Goal: Information Seeking & Learning: Learn about a topic

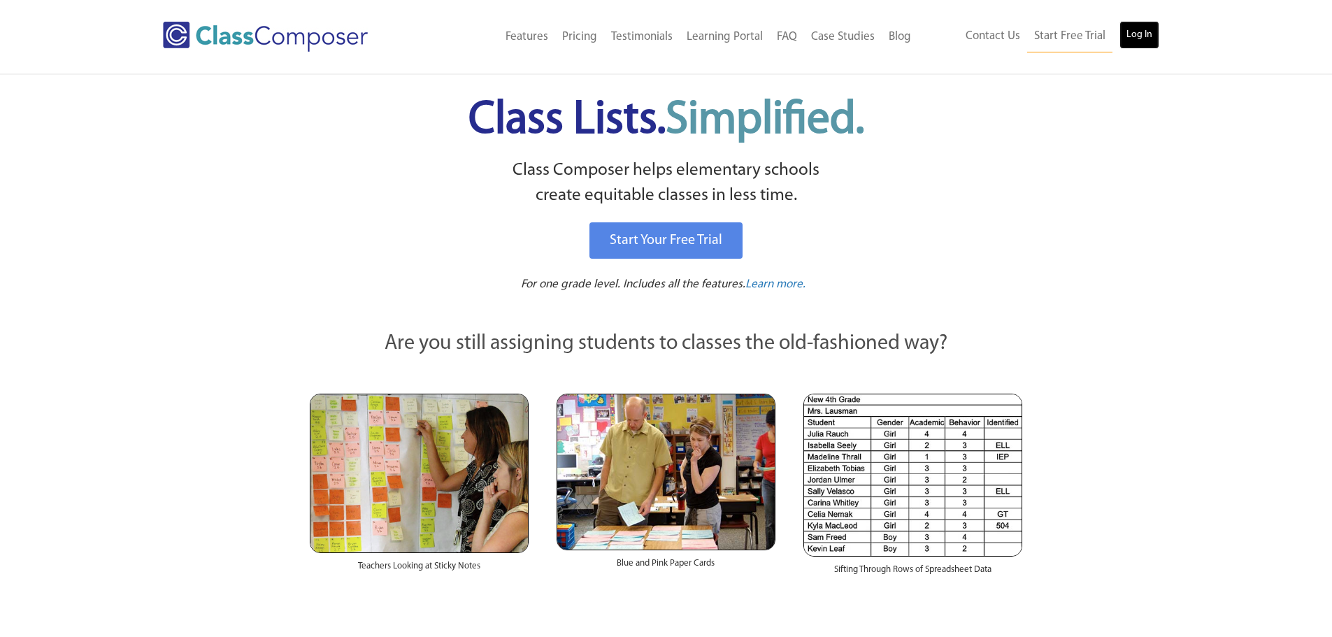
click at [1134, 34] on link "Log In" at bounding box center [1139, 35] width 40 height 28
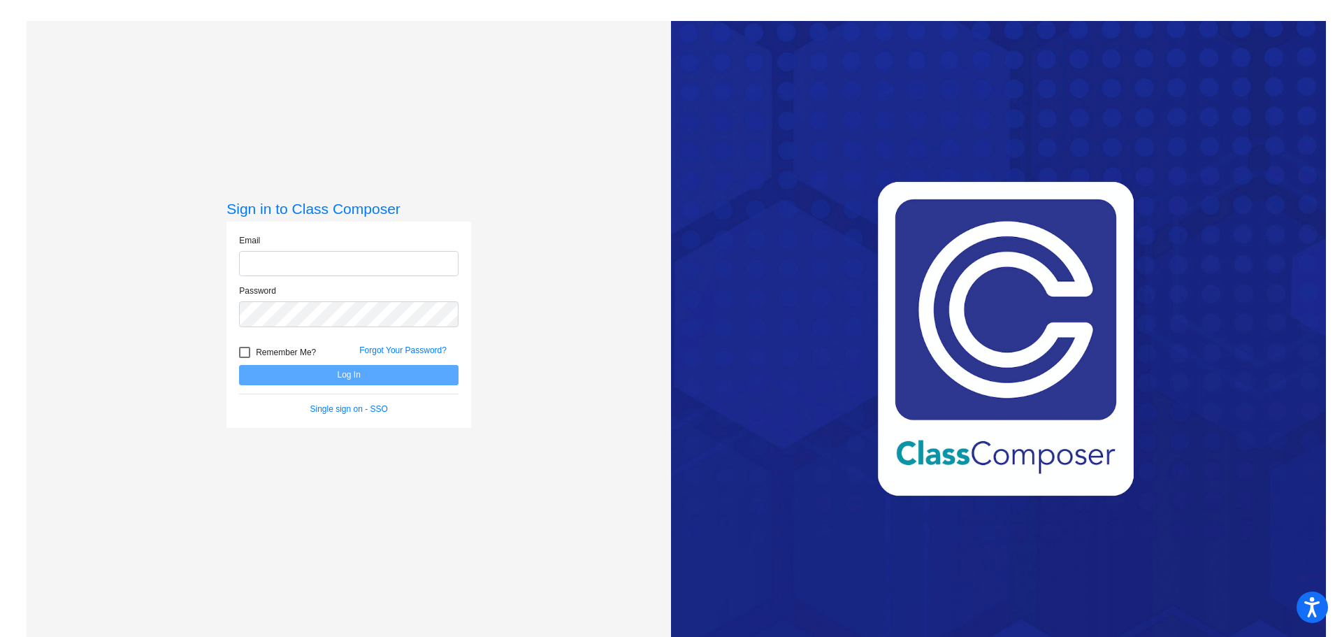
type input "[EMAIL_ADDRESS][DOMAIN_NAME]"
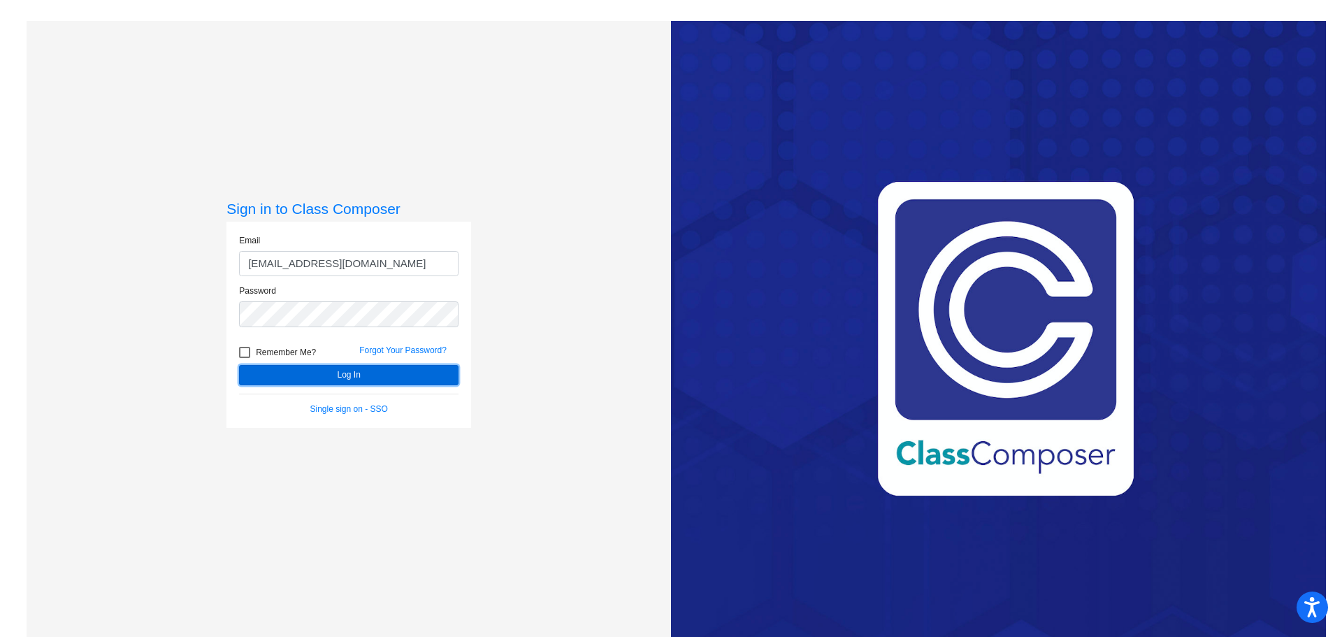
click at [368, 377] on button "Log In" at bounding box center [349, 375] width 220 height 20
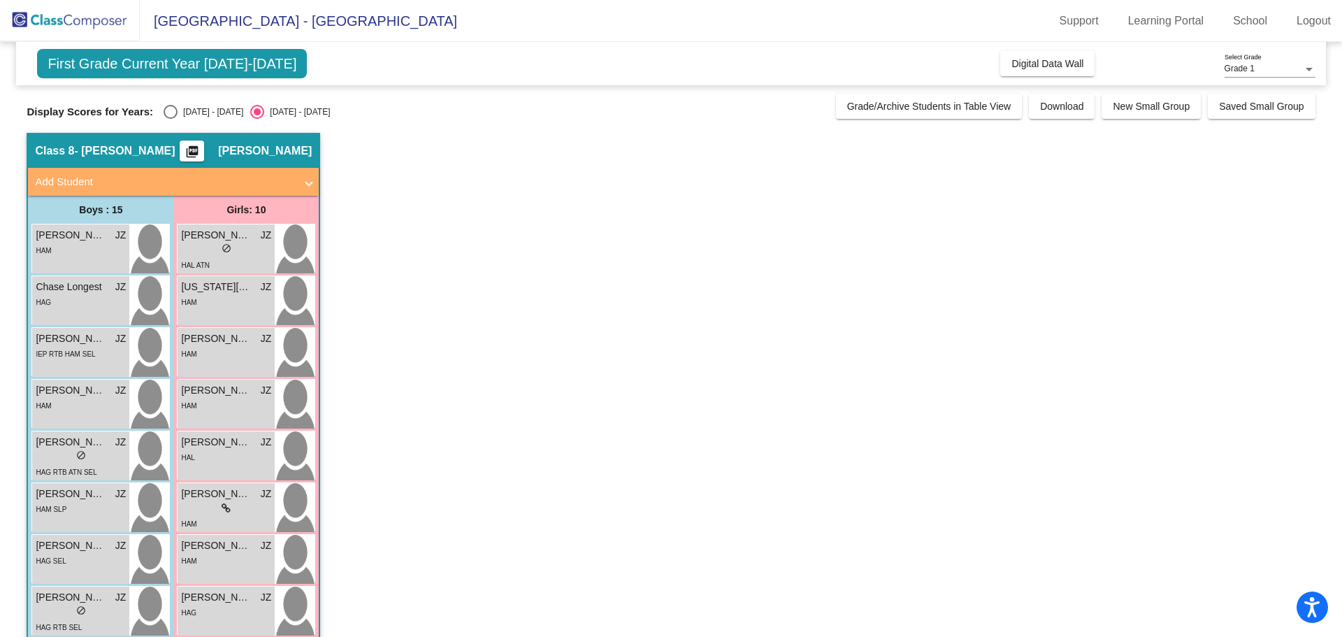
click at [178, 106] on div "[DATE] - [DATE]" at bounding box center [211, 112] width 66 height 13
click at [171, 119] on input "[DATE] - [DATE]" at bounding box center [170, 119] width 1 height 1
radio input "true"
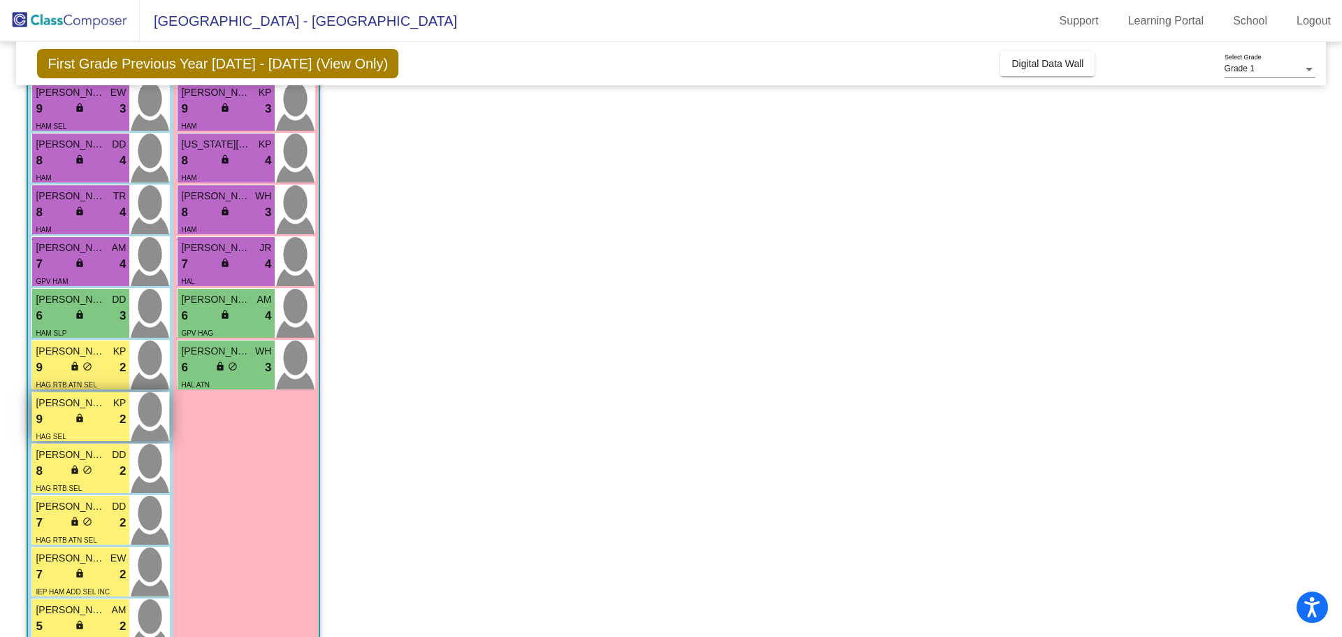
scroll to position [385, 0]
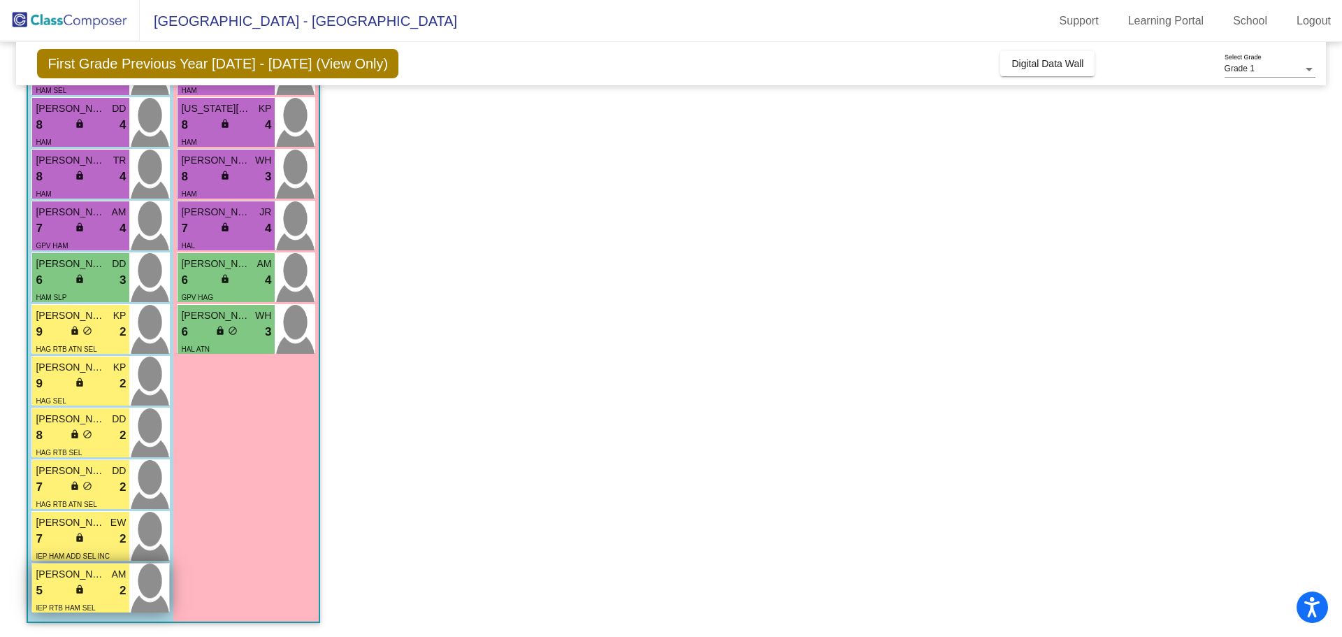
click at [113, 588] on div "5 lock do_not_disturb_alt 2" at bounding box center [81, 591] width 90 height 18
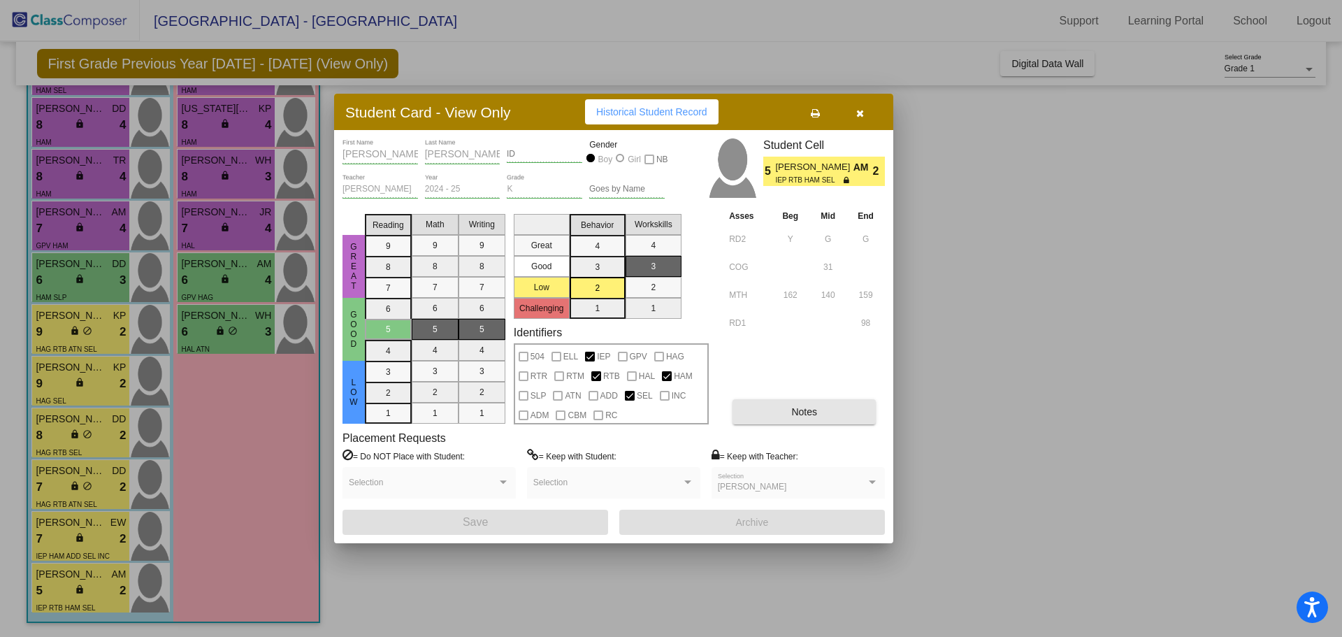
click at [757, 412] on button "Notes" at bounding box center [804, 411] width 143 height 25
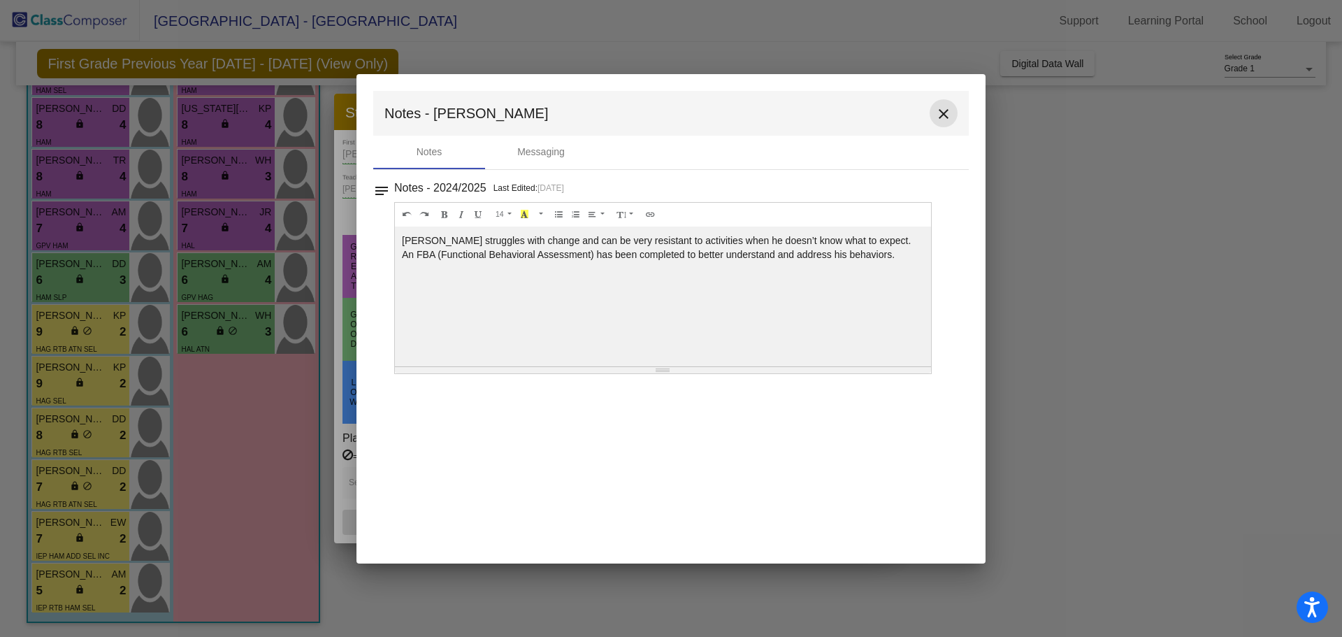
click at [944, 113] on mat-icon "close" at bounding box center [943, 114] width 17 height 17
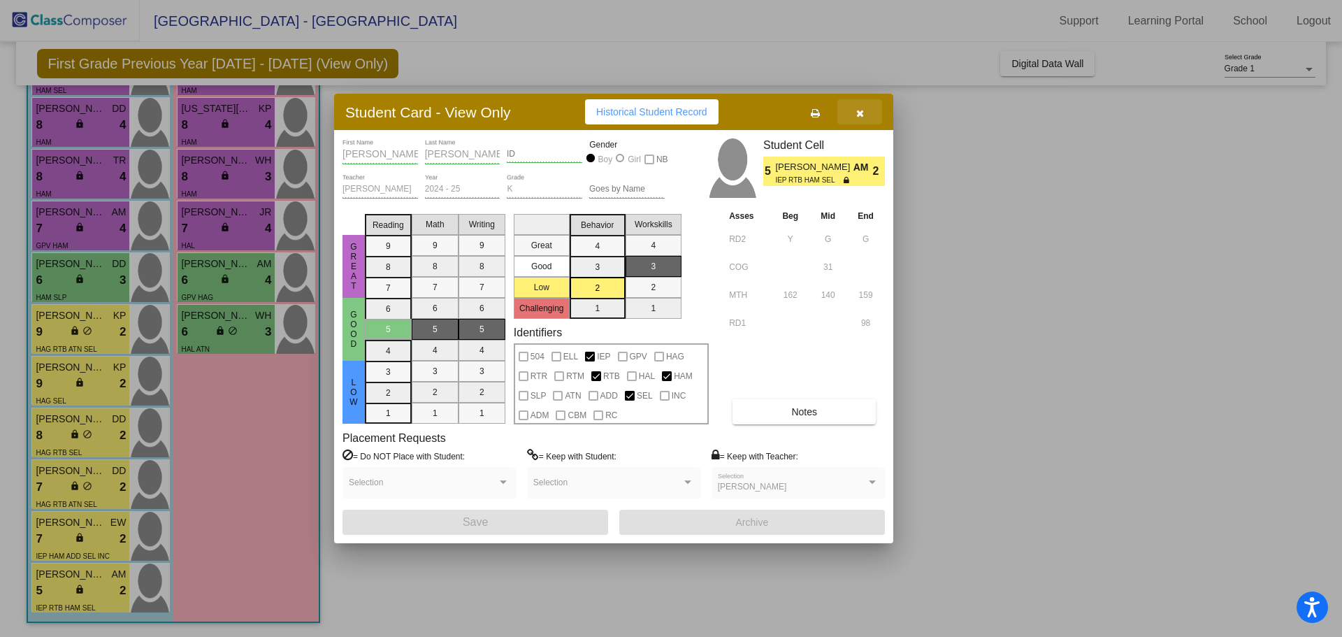
click at [859, 115] on icon "button" at bounding box center [860, 113] width 8 height 10
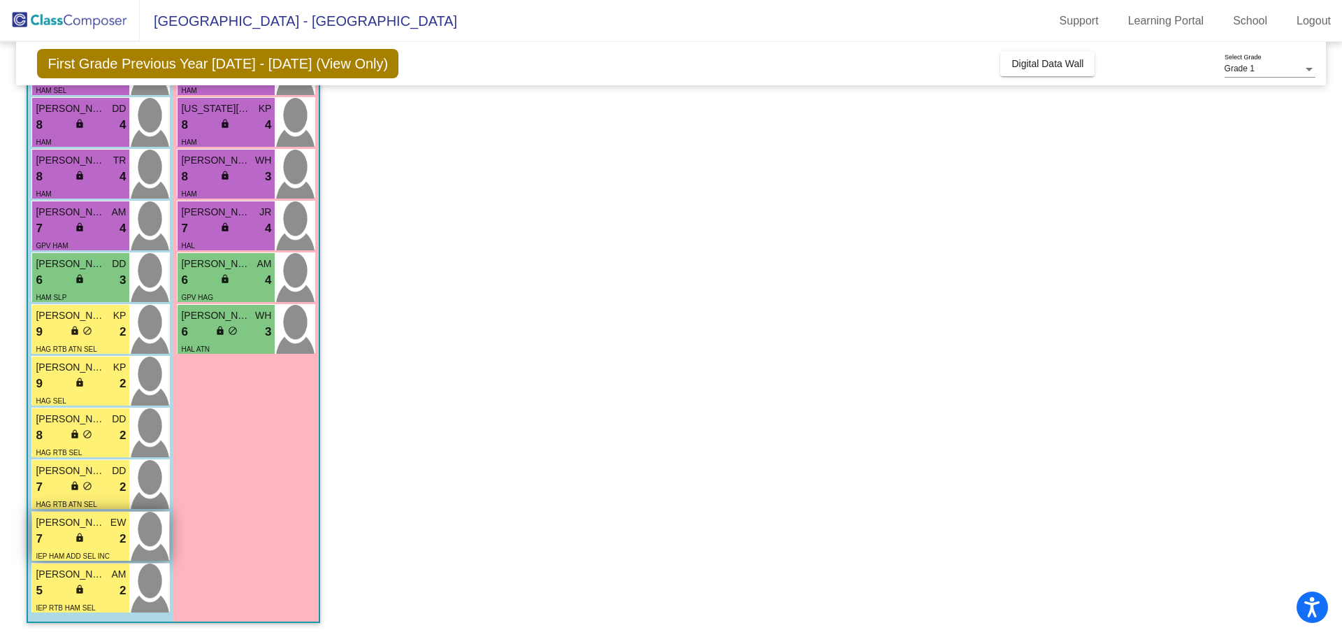
click at [94, 527] on span "[PERSON_NAME]" at bounding box center [71, 522] width 70 height 15
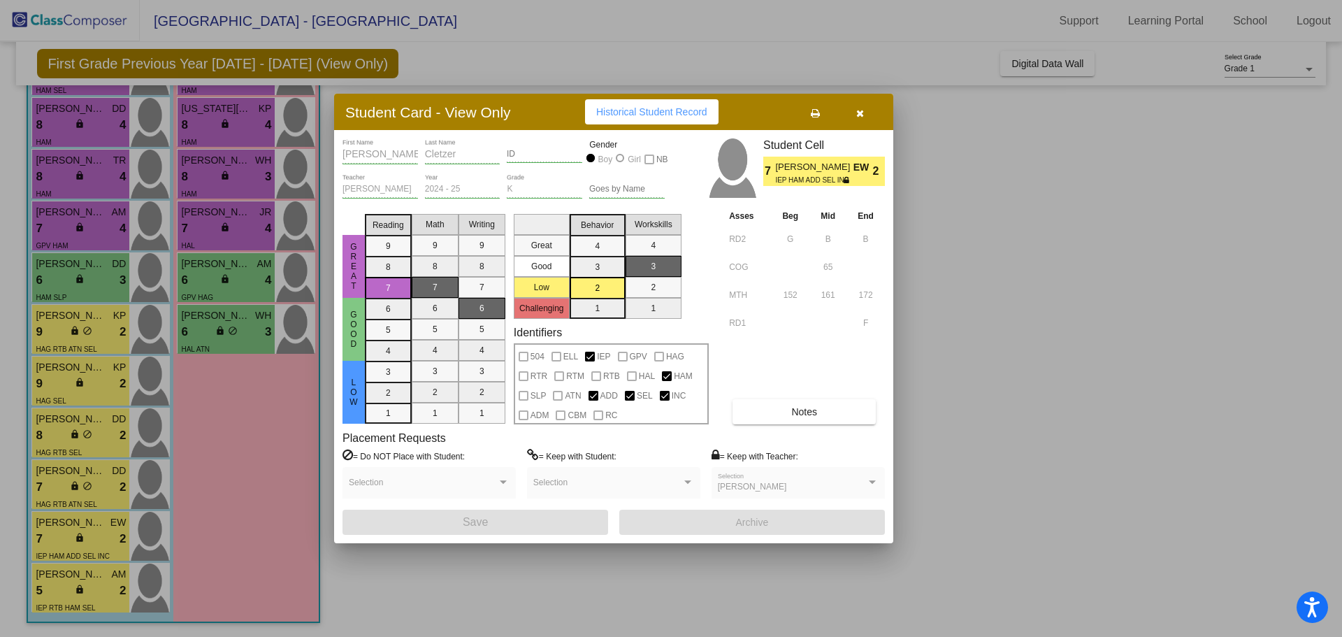
click at [756, 417] on button "Notes" at bounding box center [804, 411] width 143 height 25
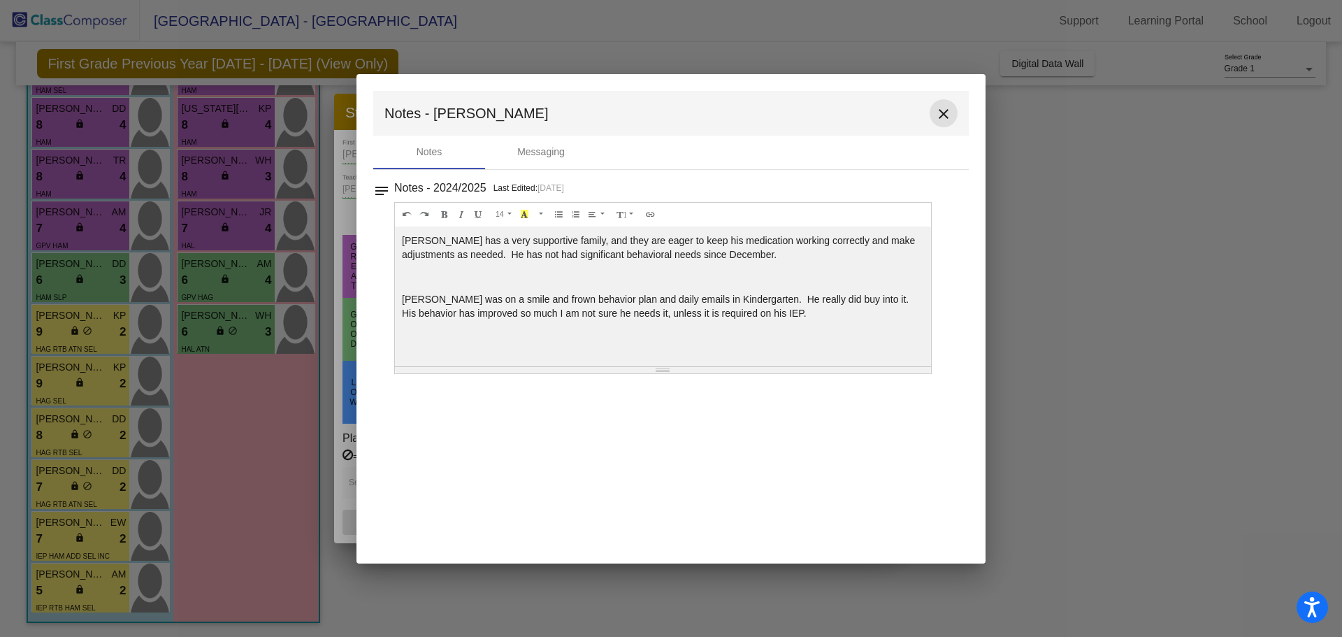
click at [944, 114] on mat-icon "close" at bounding box center [943, 114] width 17 height 17
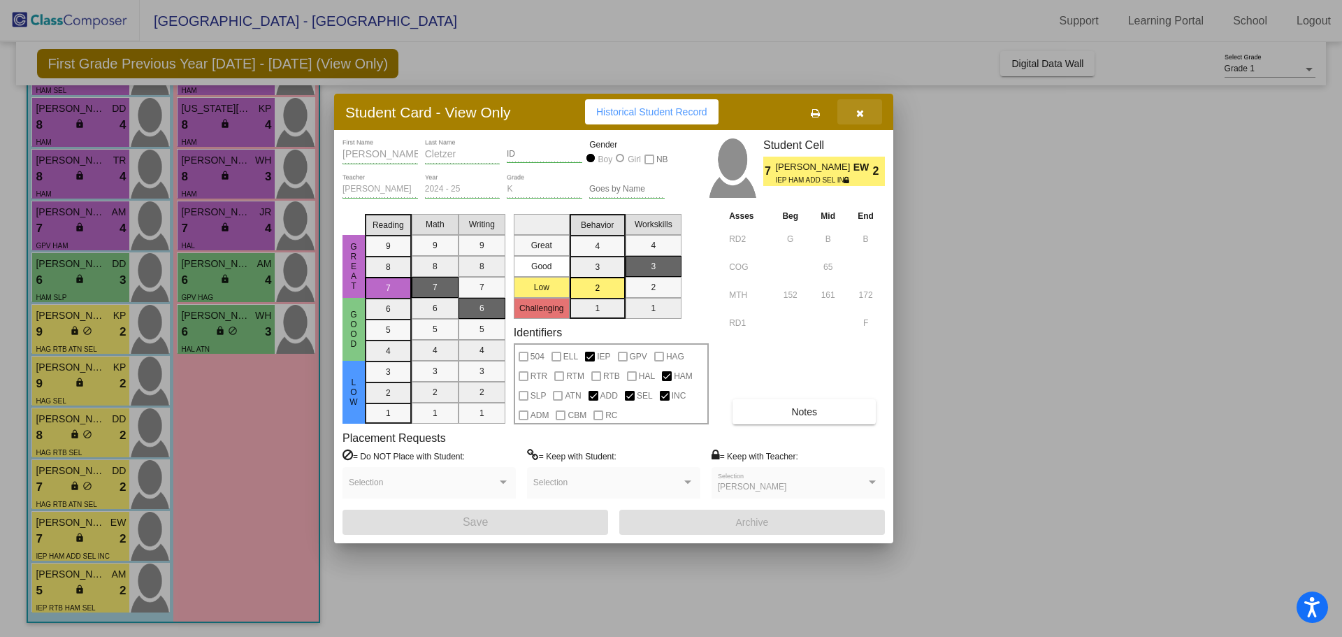
click at [871, 120] on button "button" at bounding box center [859, 111] width 45 height 25
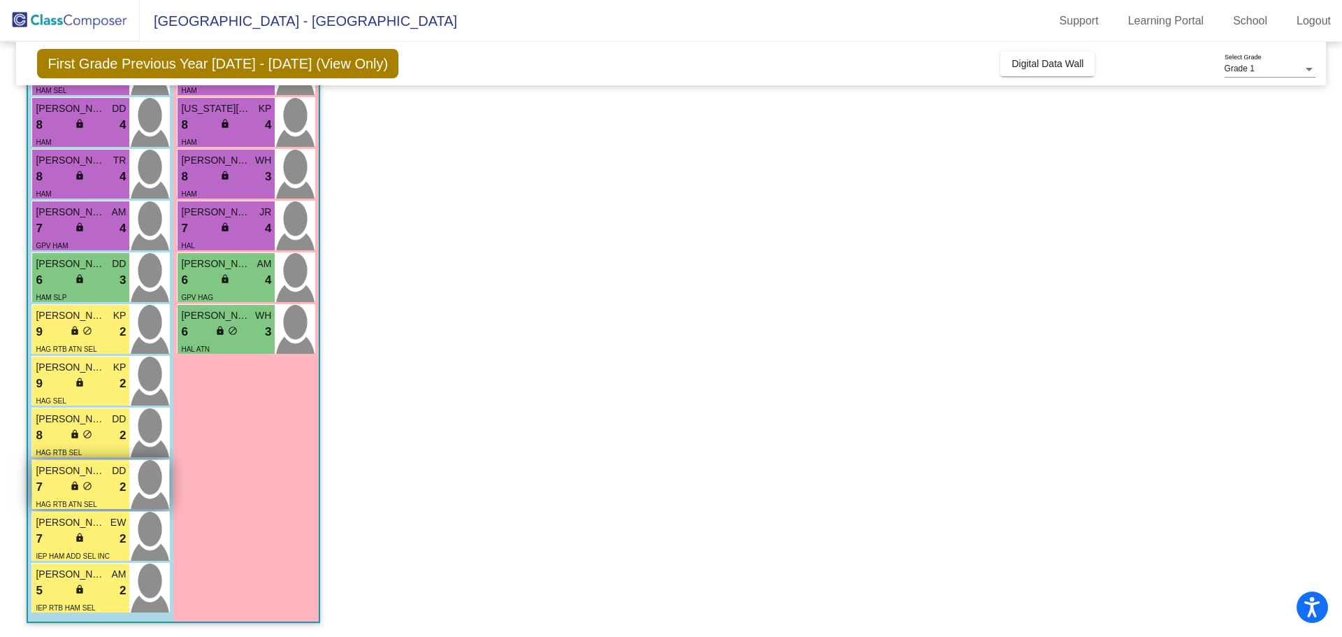
click at [114, 479] on div "7 lock do_not_disturb_alt 2" at bounding box center [81, 487] width 90 height 18
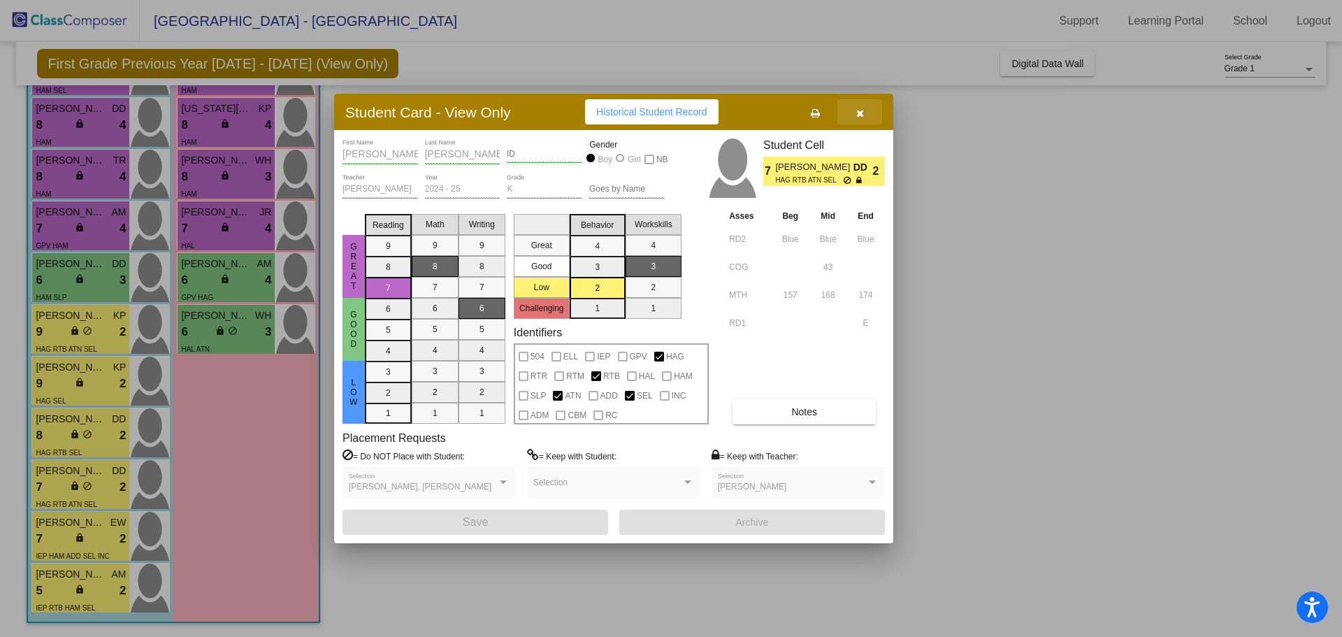
click at [860, 113] on icon "button" at bounding box center [860, 113] width 8 height 10
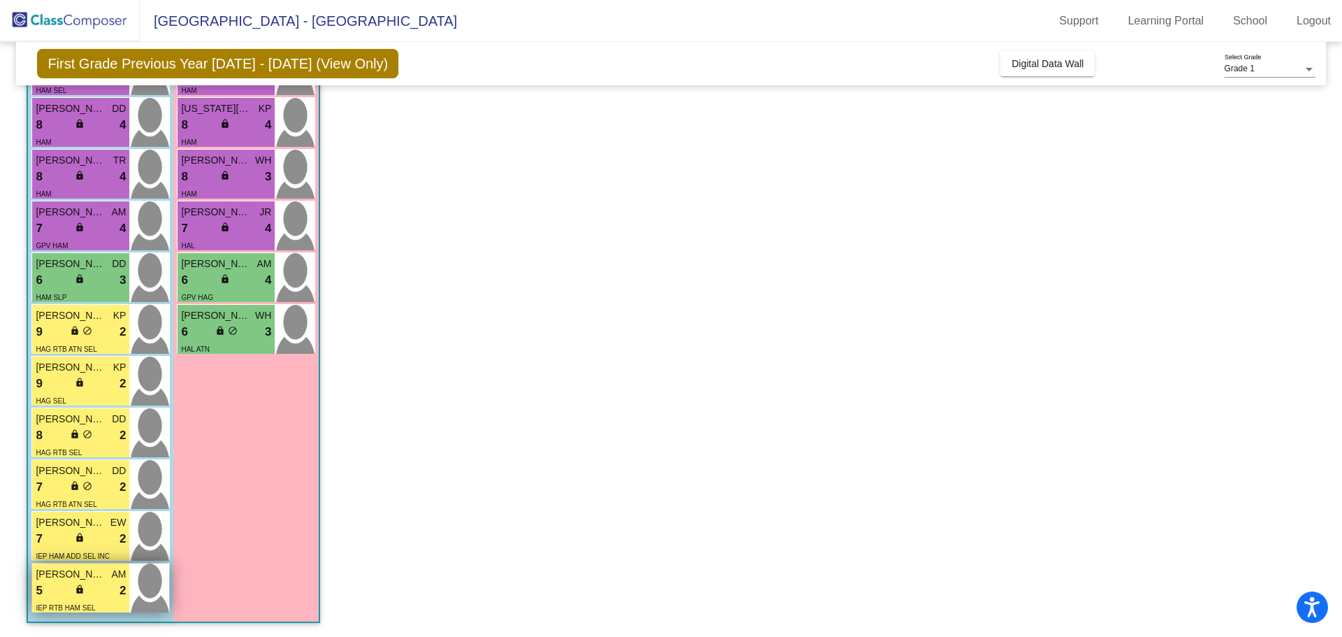
click at [95, 602] on div "IEP RTB HAM SEL" at bounding box center [65, 607] width 59 height 15
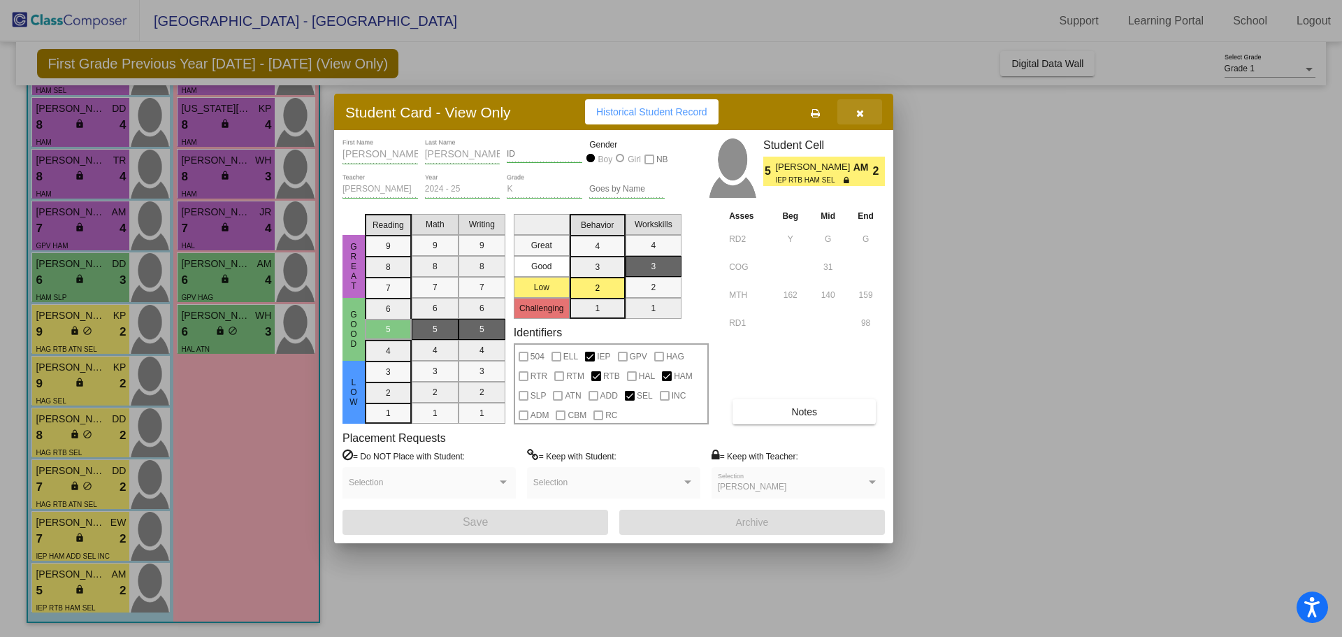
click at [857, 116] on icon "button" at bounding box center [860, 113] width 8 height 10
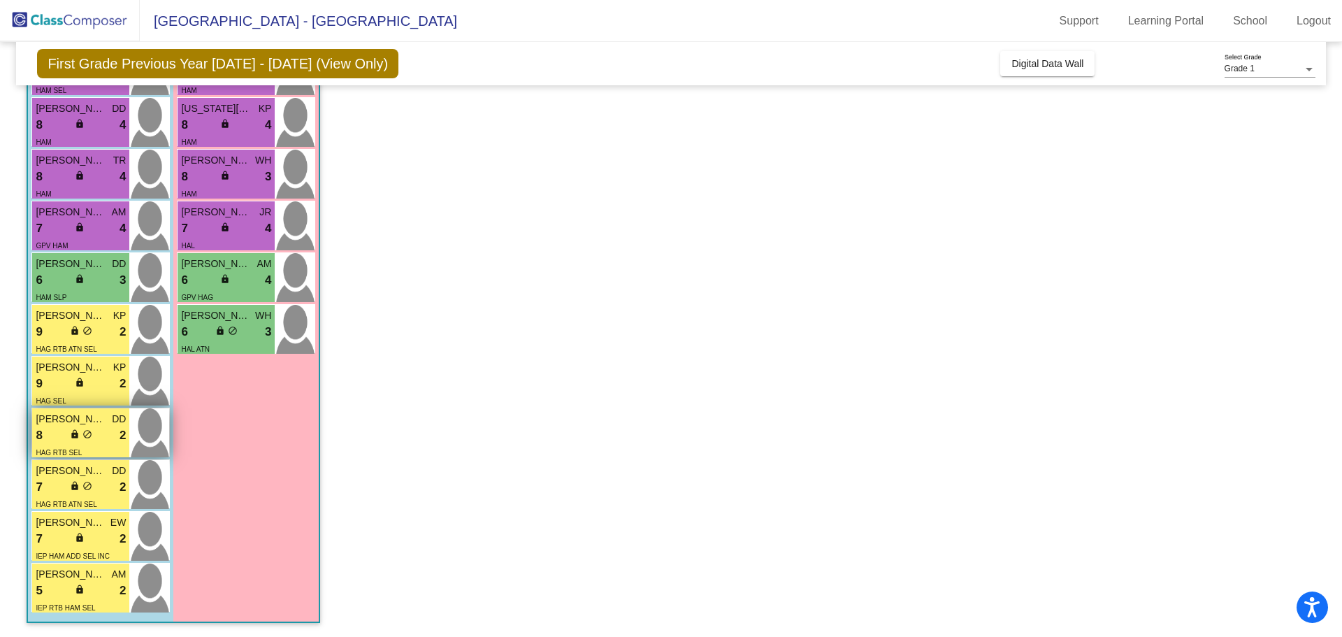
click at [78, 422] on span "[PERSON_NAME]" at bounding box center [71, 419] width 70 height 15
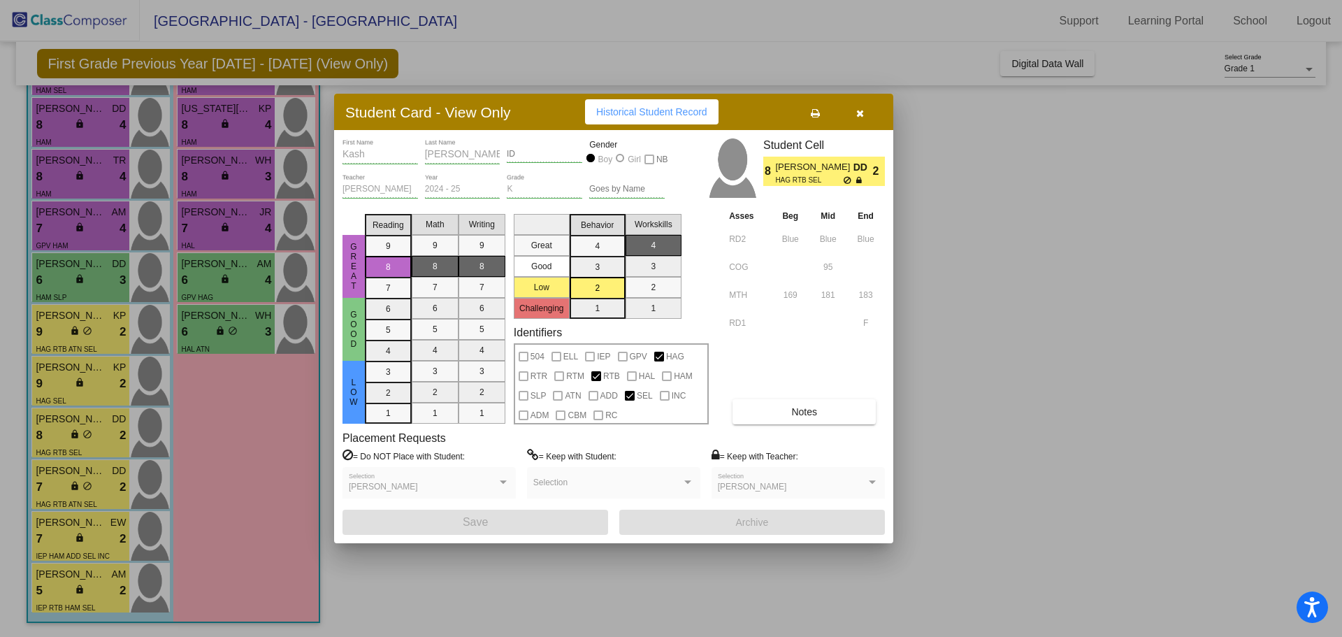
click at [775, 402] on button "Notes" at bounding box center [804, 411] width 143 height 25
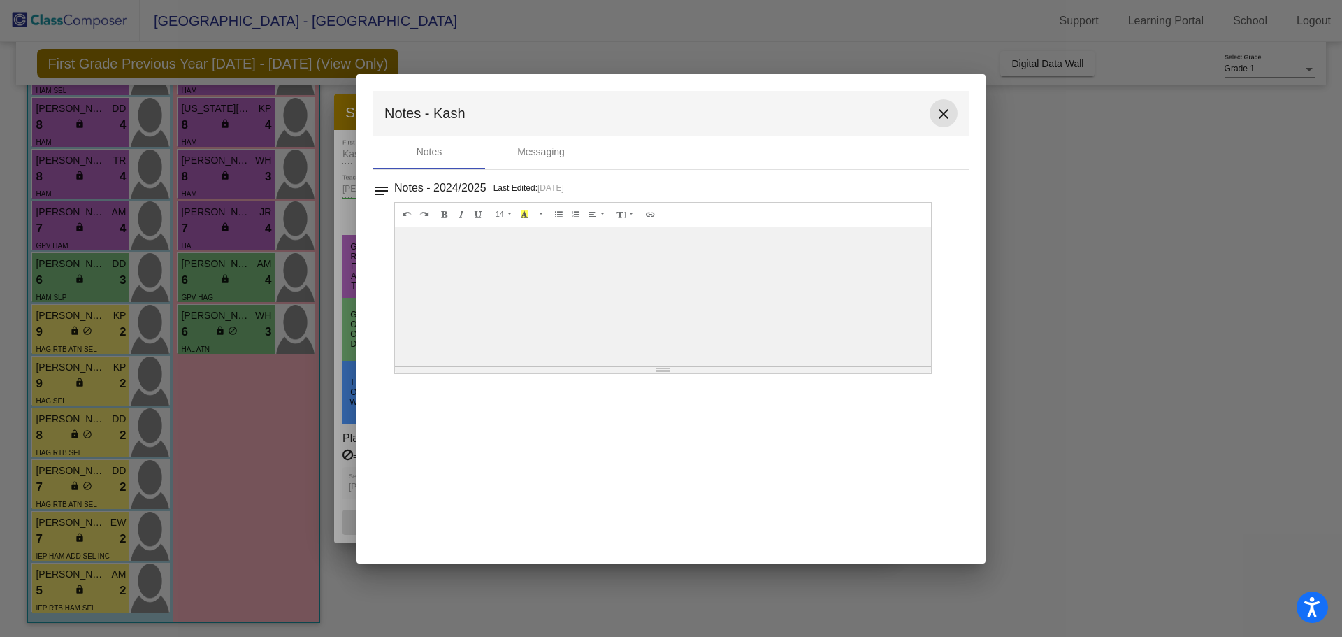
click at [945, 120] on mat-icon "close" at bounding box center [943, 114] width 17 height 17
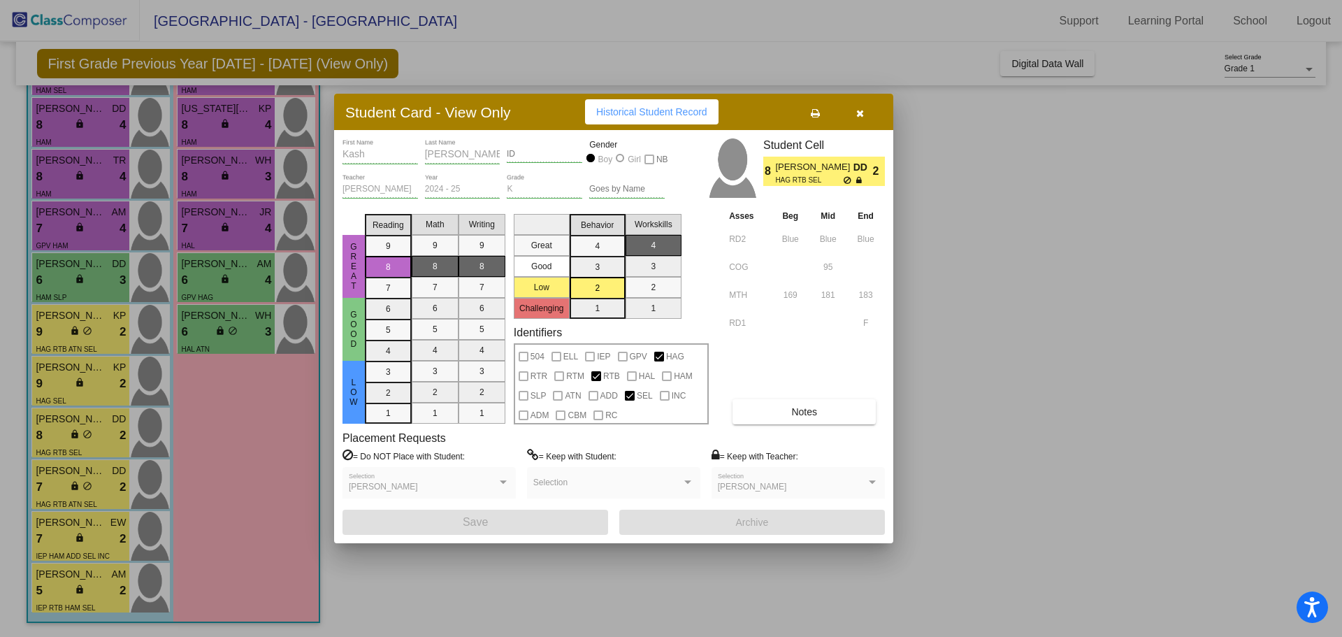
click at [80, 382] on div at bounding box center [671, 318] width 1342 height 637
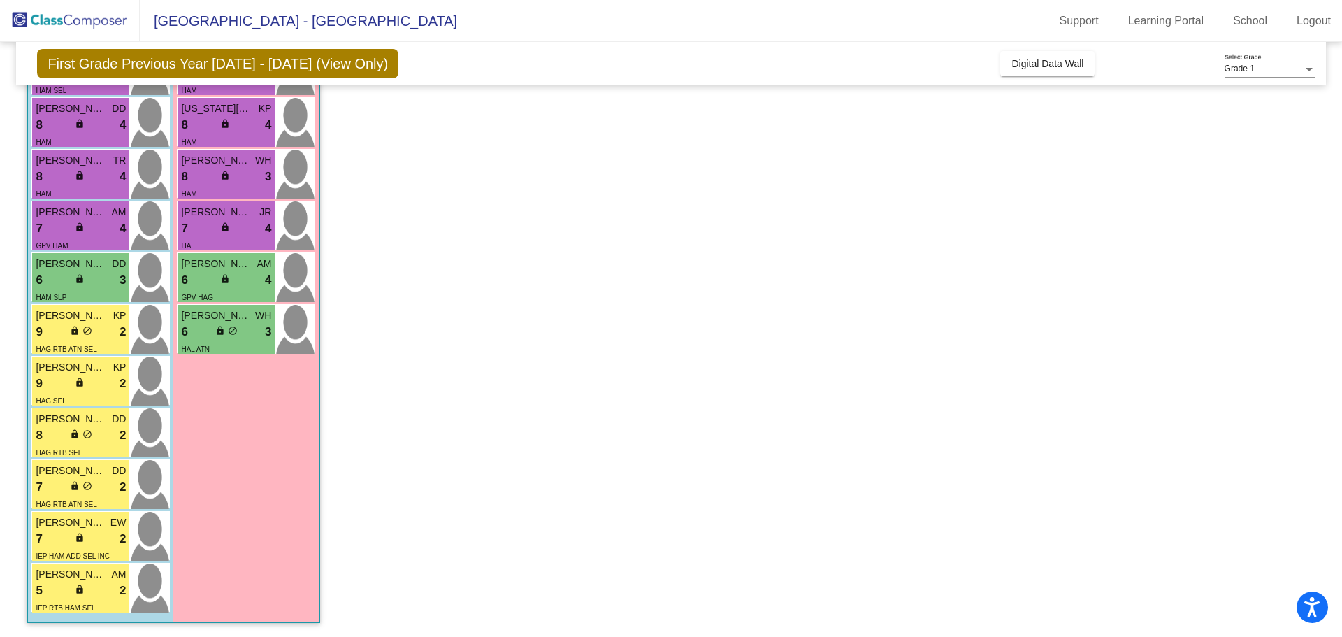
click at [80, 382] on span "lock" at bounding box center [80, 382] width 10 height 10
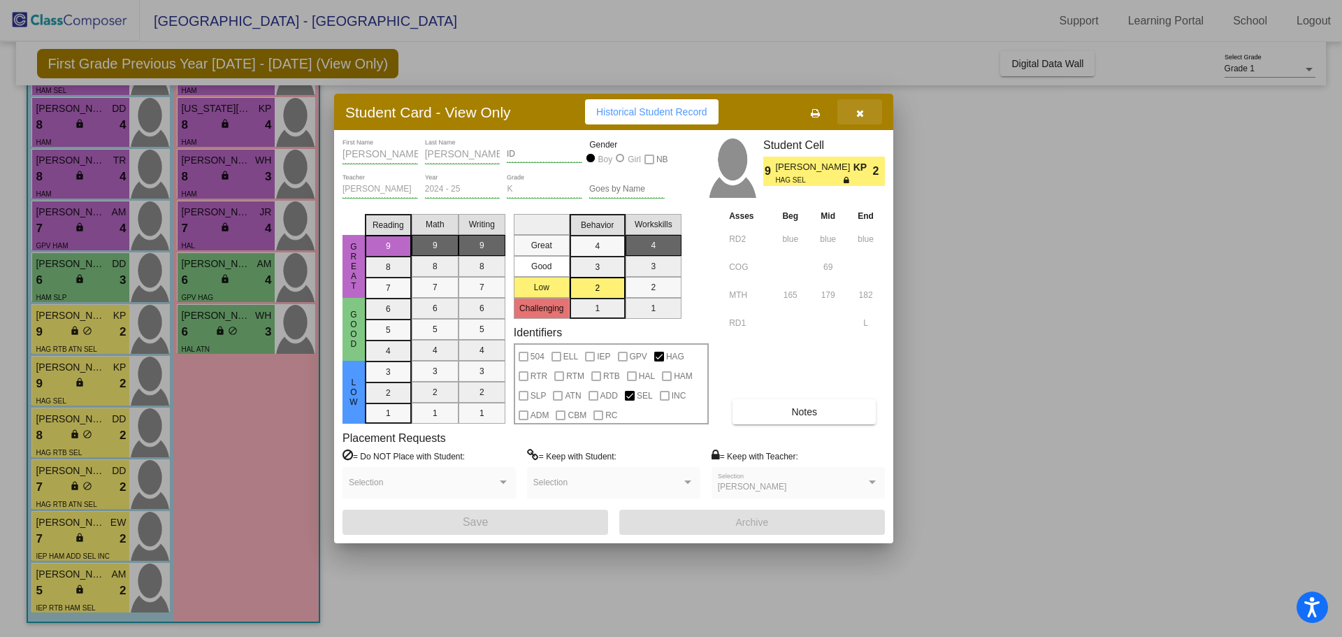
click at [864, 110] on button "button" at bounding box center [859, 111] width 45 height 25
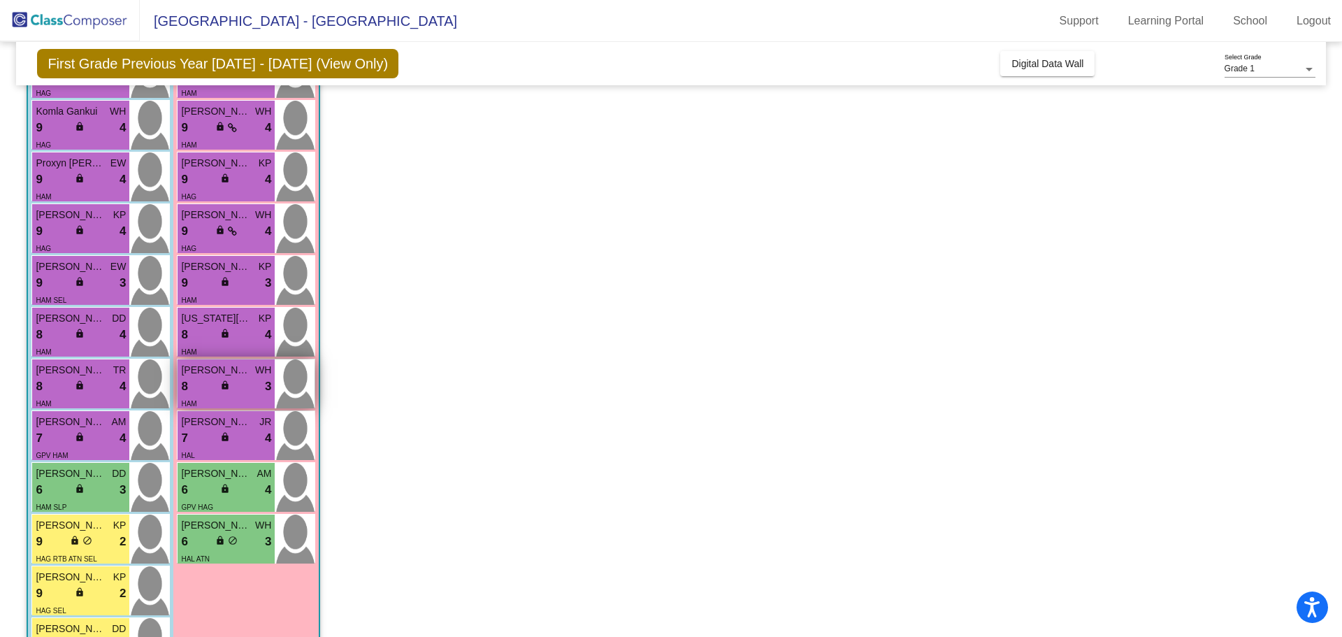
scroll to position [0, 0]
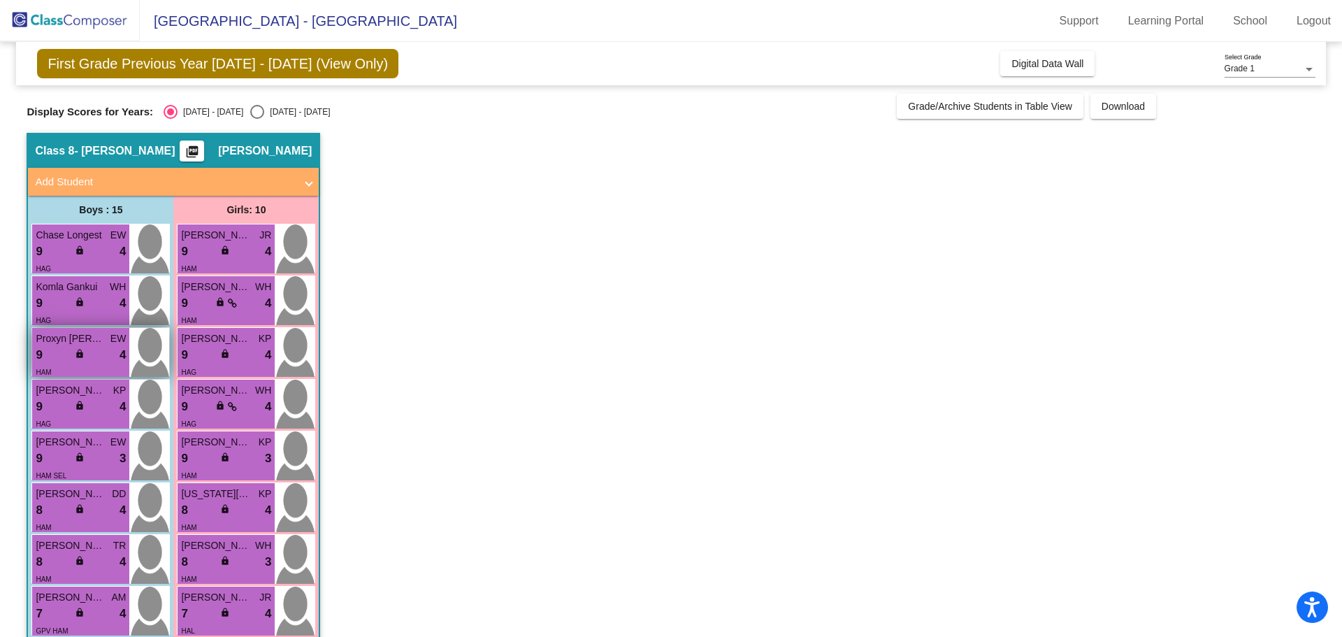
click at [112, 353] on div "9 lock do_not_disturb_alt 4" at bounding box center [81, 355] width 90 height 18
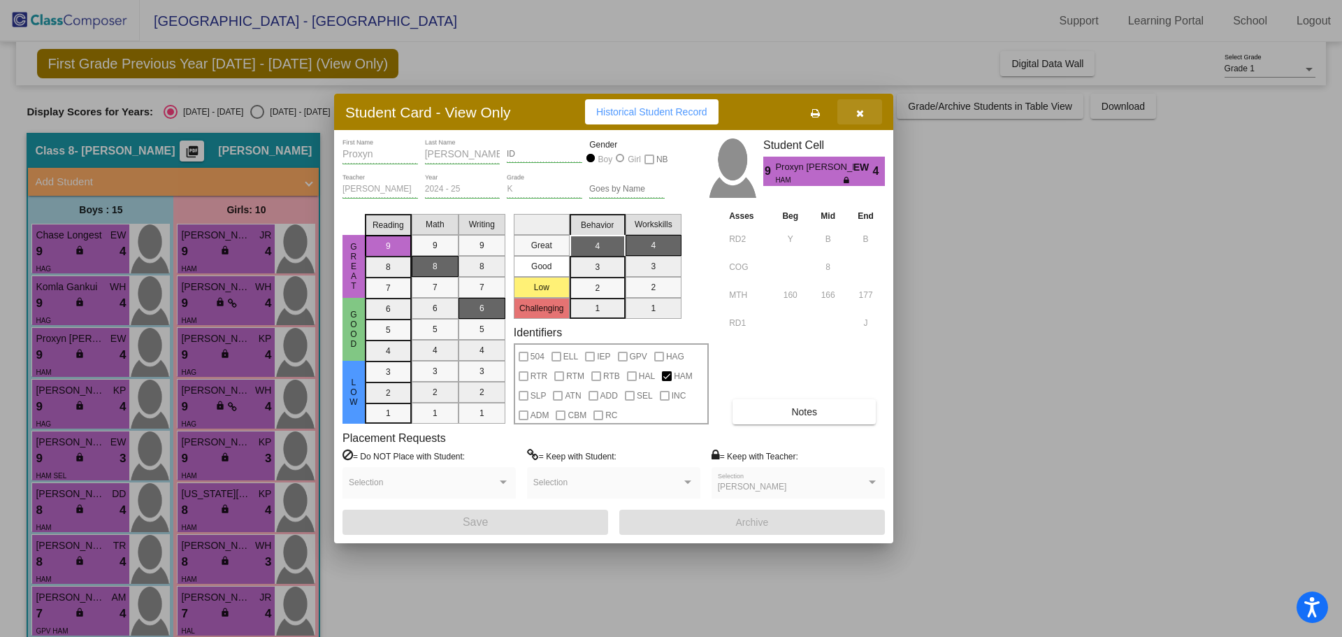
click at [858, 116] on icon "button" at bounding box center [860, 113] width 8 height 10
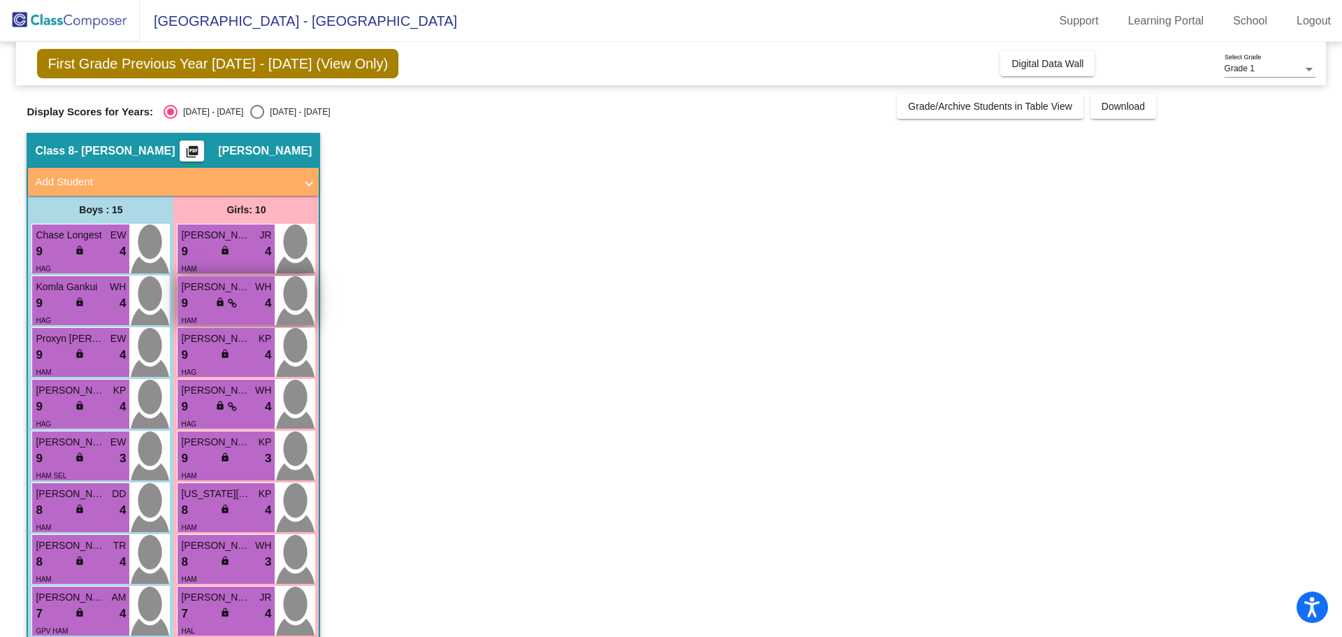
click at [205, 306] on div "9 lock do_not_disturb_alt 4" at bounding box center [226, 303] width 90 height 18
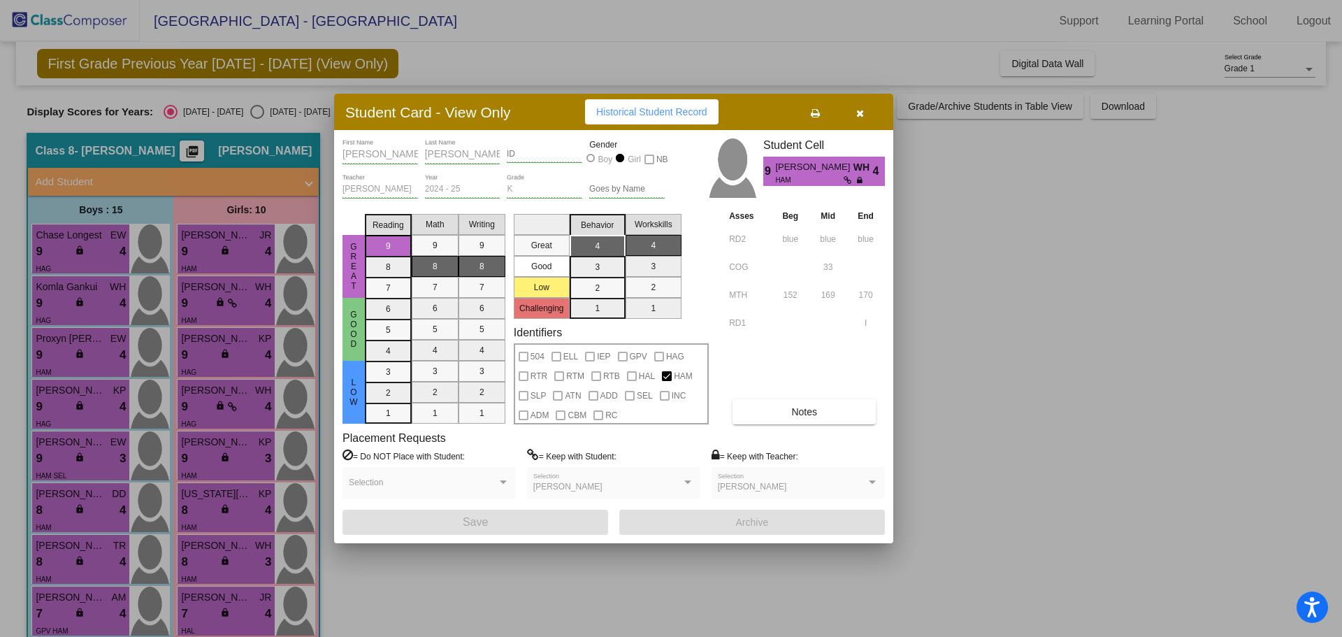
click at [863, 110] on icon "button" at bounding box center [860, 113] width 8 height 10
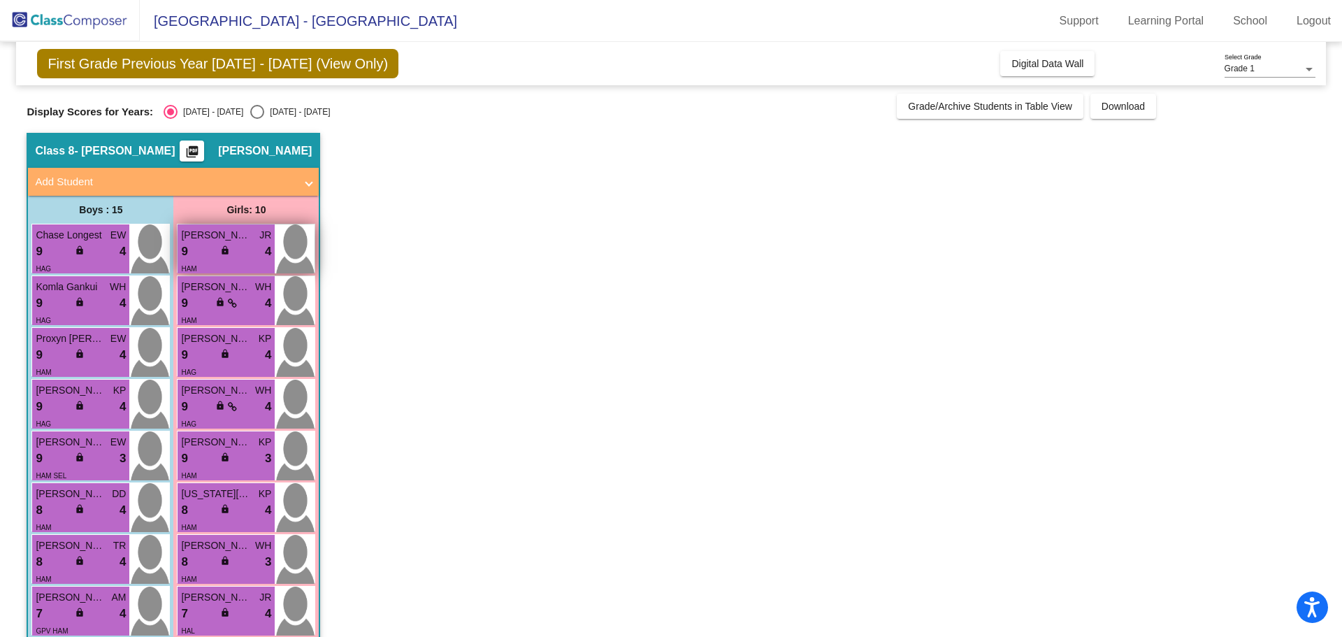
click at [255, 247] on div "9 lock do_not_disturb_alt 4" at bounding box center [226, 252] width 90 height 18
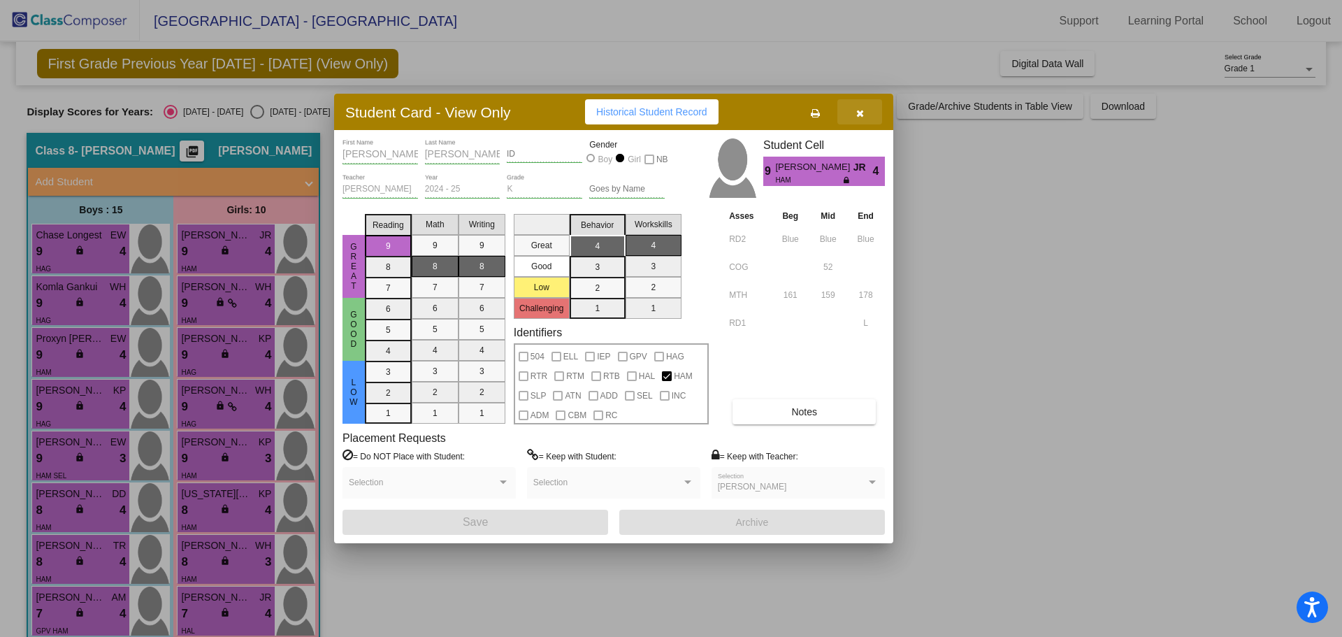
click at [865, 113] on button "button" at bounding box center [859, 111] width 45 height 25
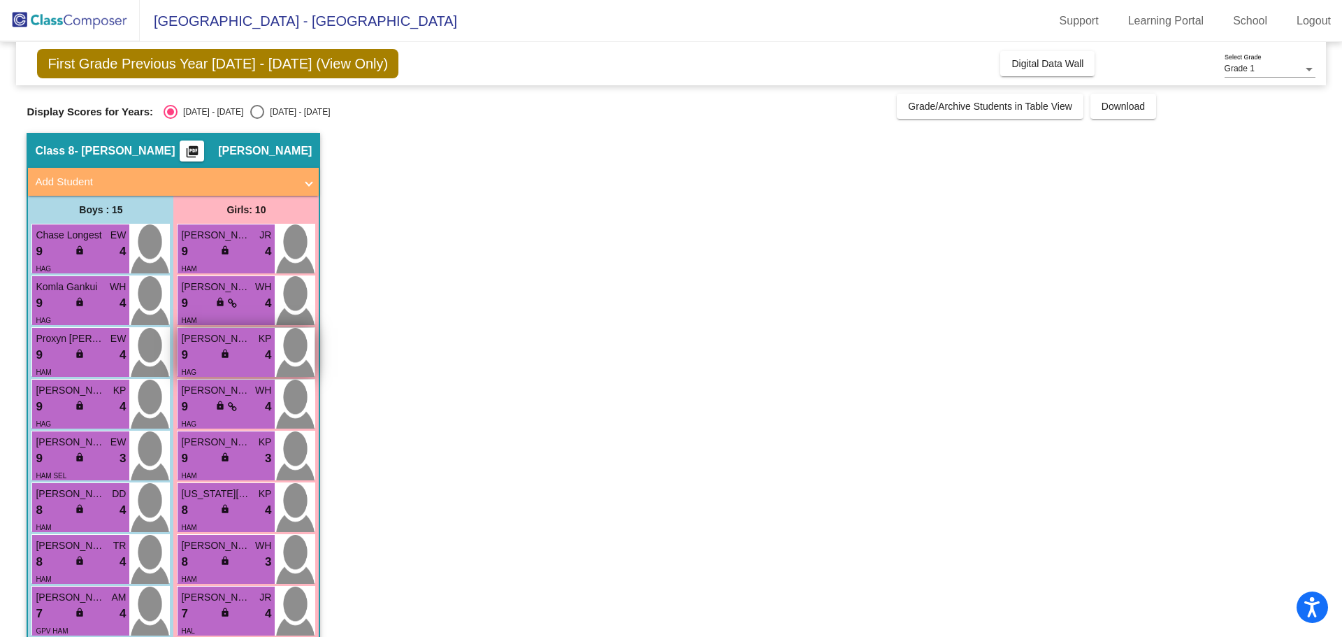
click at [240, 366] on div "HAG" at bounding box center [226, 371] width 90 height 15
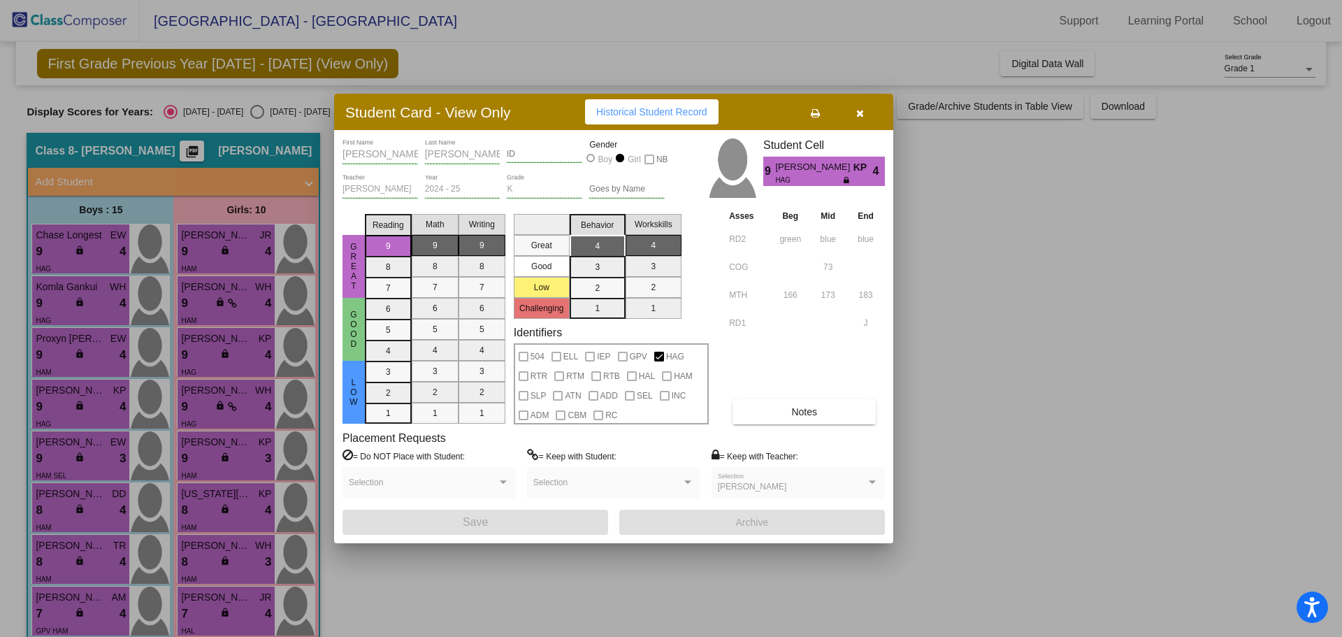
click at [800, 402] on button "Notes" at bounding box center [804, 411] width 143 height 25
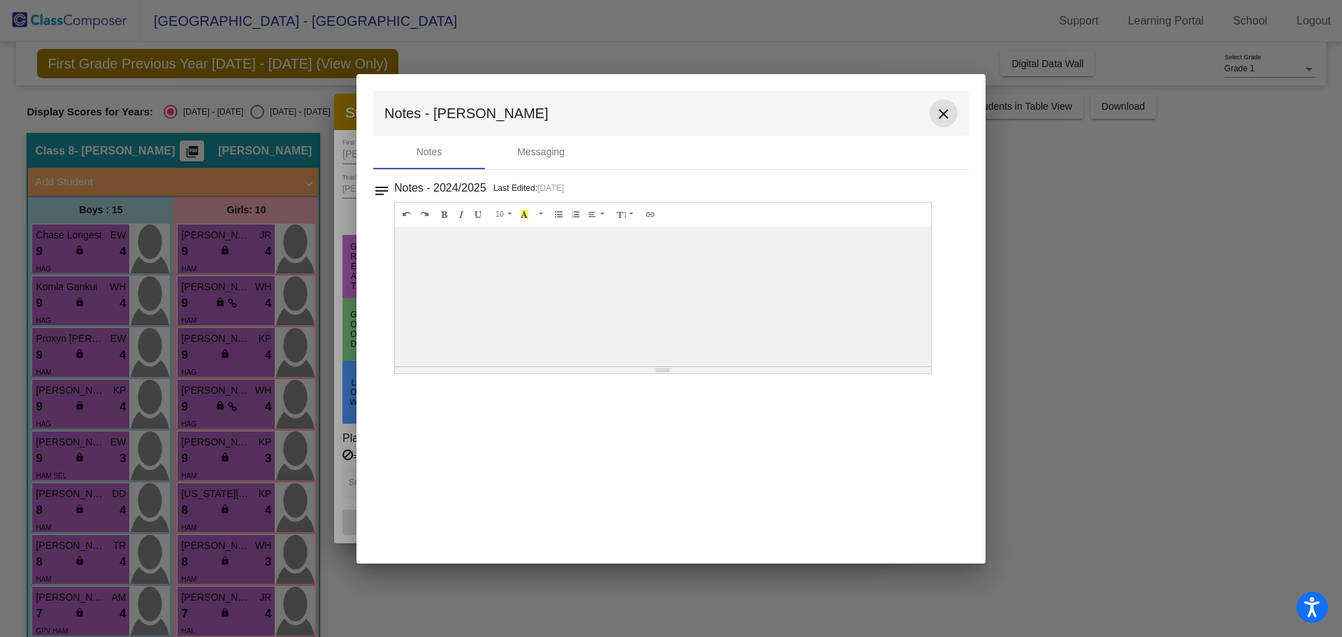
click at [948, 114] on mat-icon "close" at bounding box center [943, 114] width 17 height 17
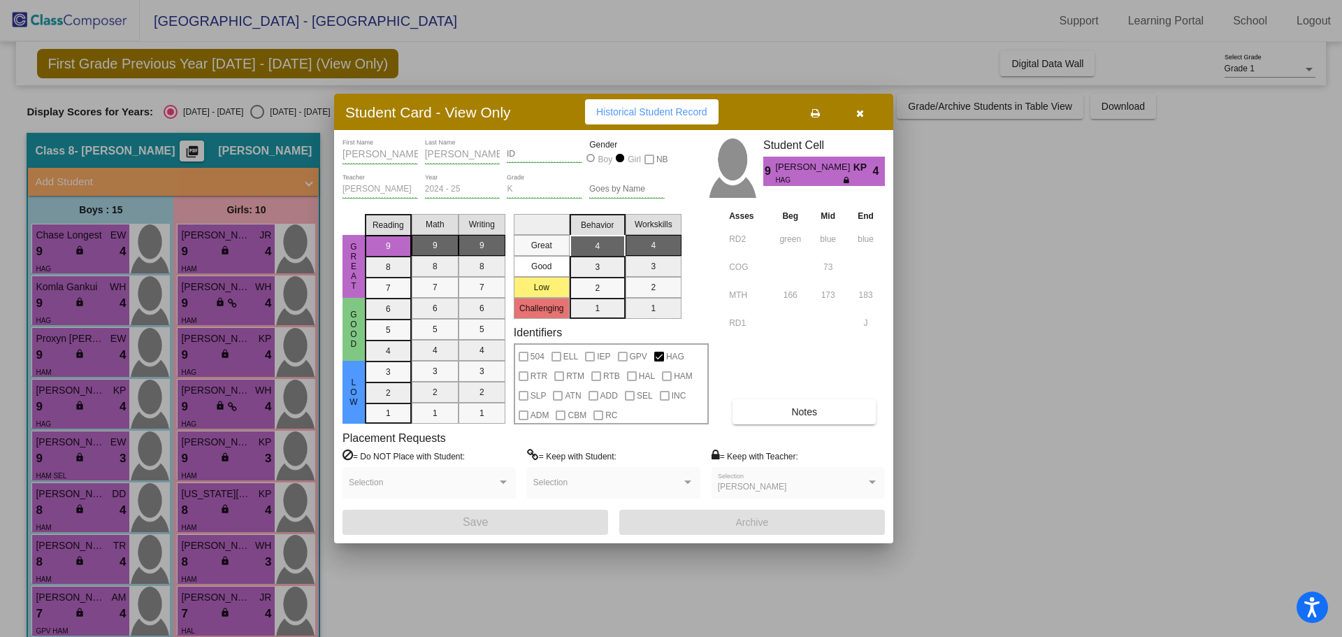
click at [859, 115] on icon "button" at bounding box center [860, 113] width 8 height 10
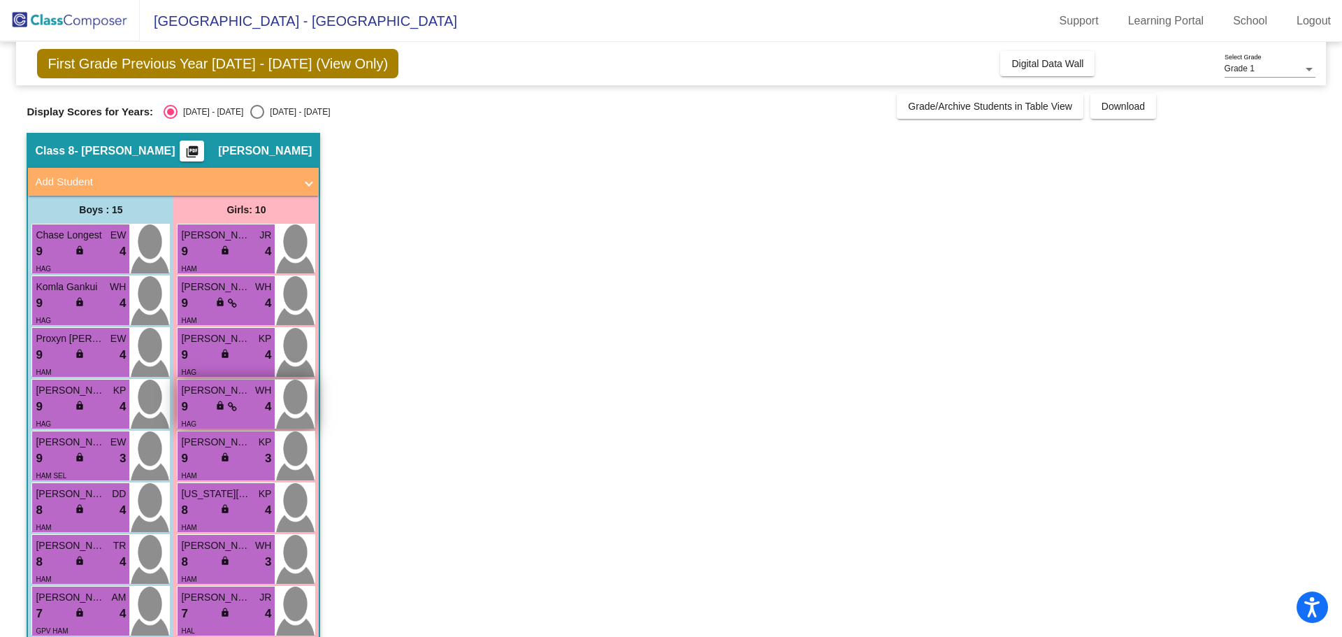
click at [226, 410] on div "lock do_not_disturb_alt" at bounding box center [226, 407] width 22 height 15
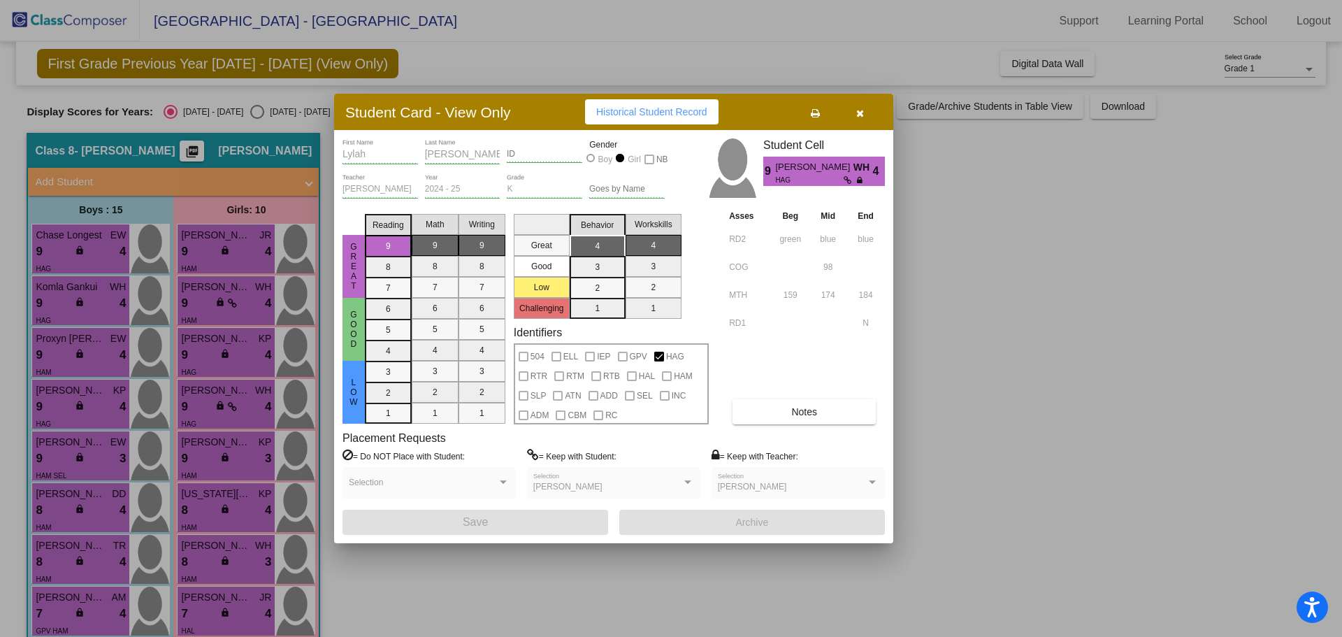
click at [861, 119] on button "button" at bounding box center [859, 111] width 45 height 25
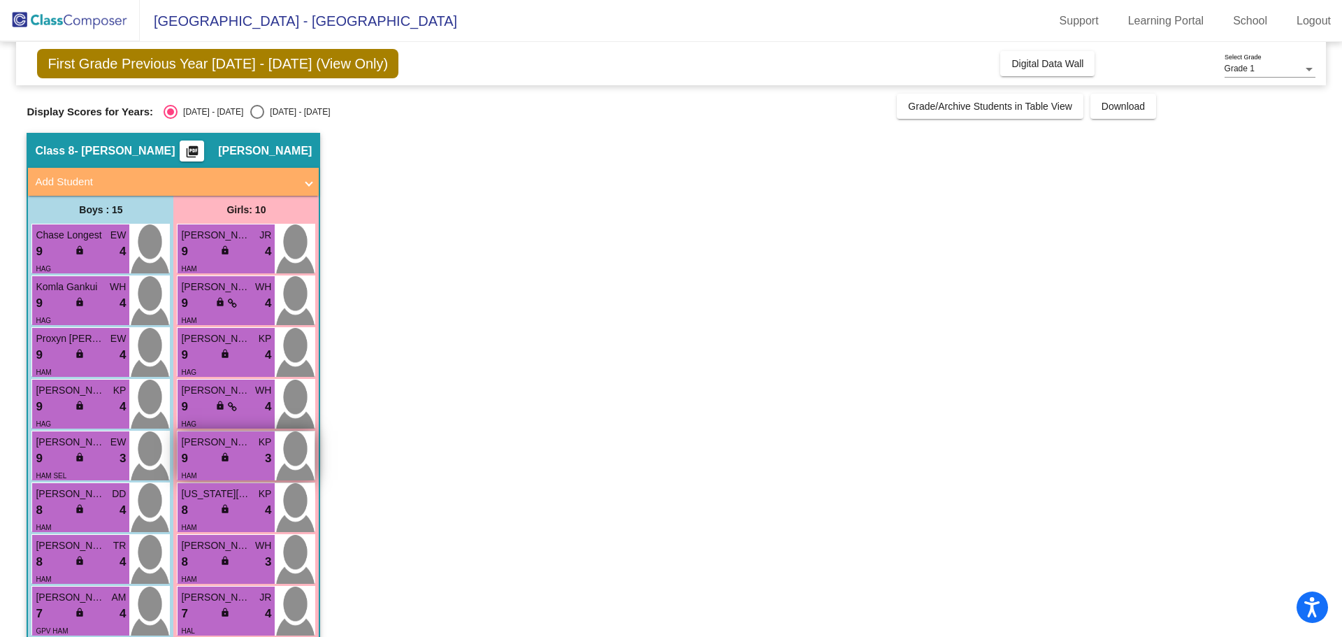
click at [217, 466] on div "9 lock do_not_disturb_alt 3" at bounding box center [226, 459] width 90 height 18
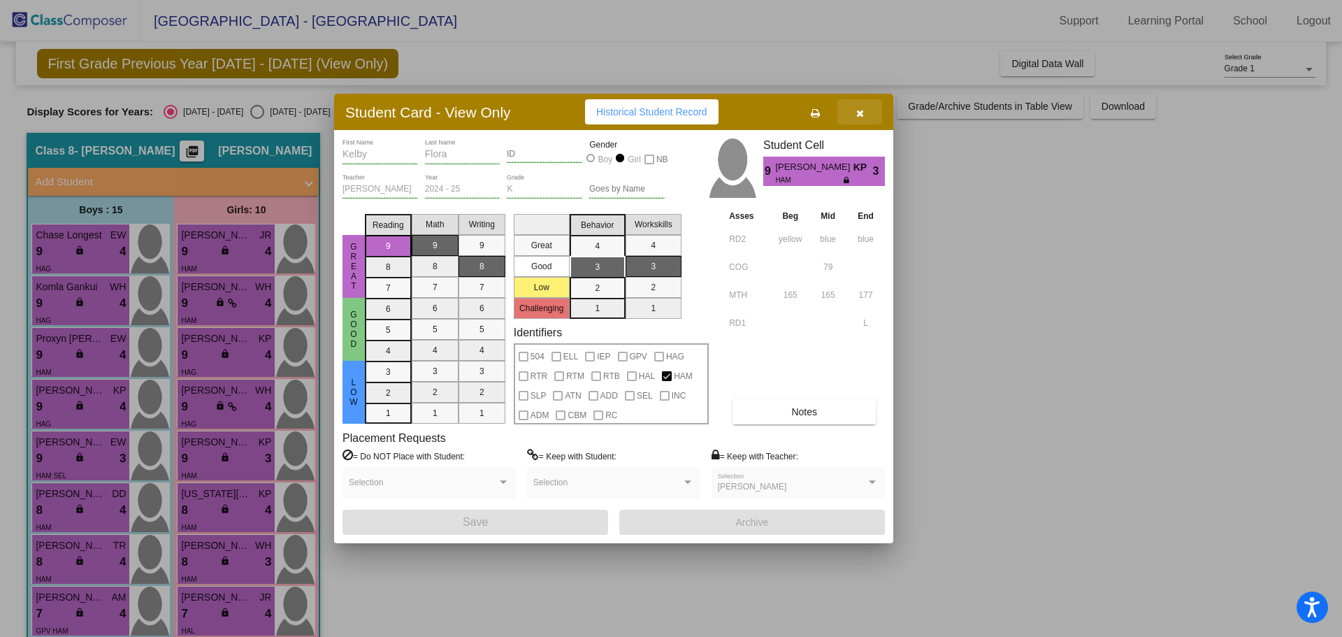
click at [854, 114] on button "button" at bounding box center [859, 111] width 45 height 25
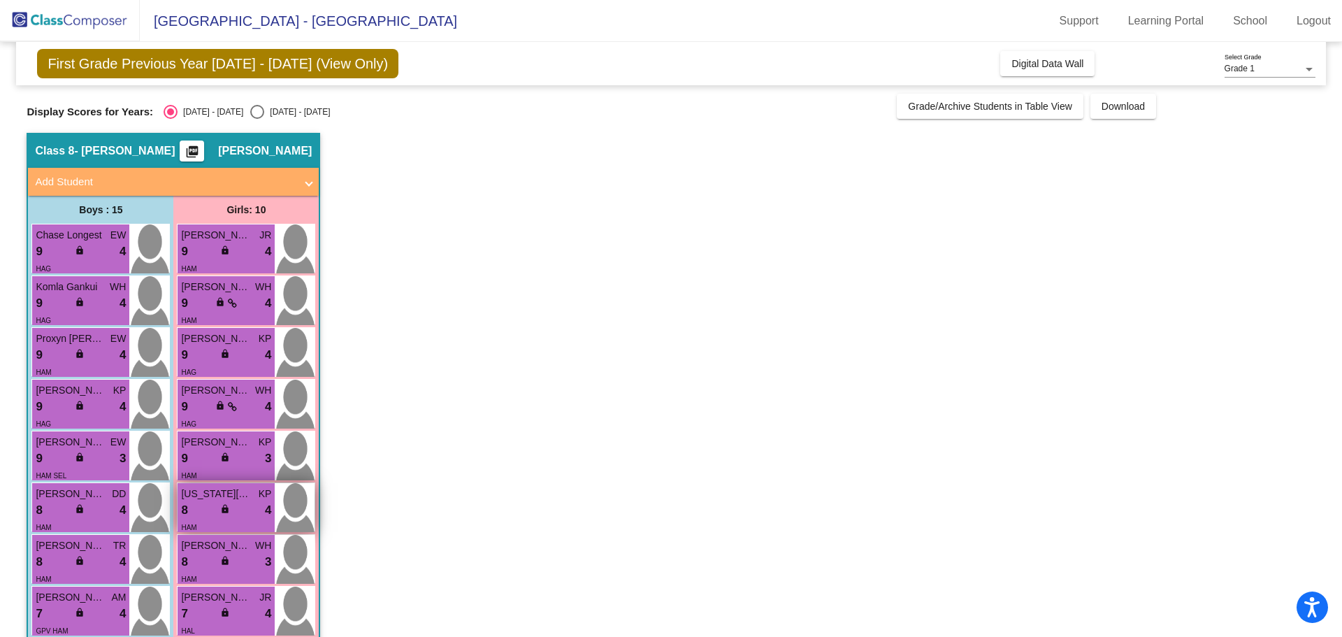
click at [247, 501] on div "8 lock do_not_disturb_alt 4" at bounding box center [226, 510] width 90 height 18
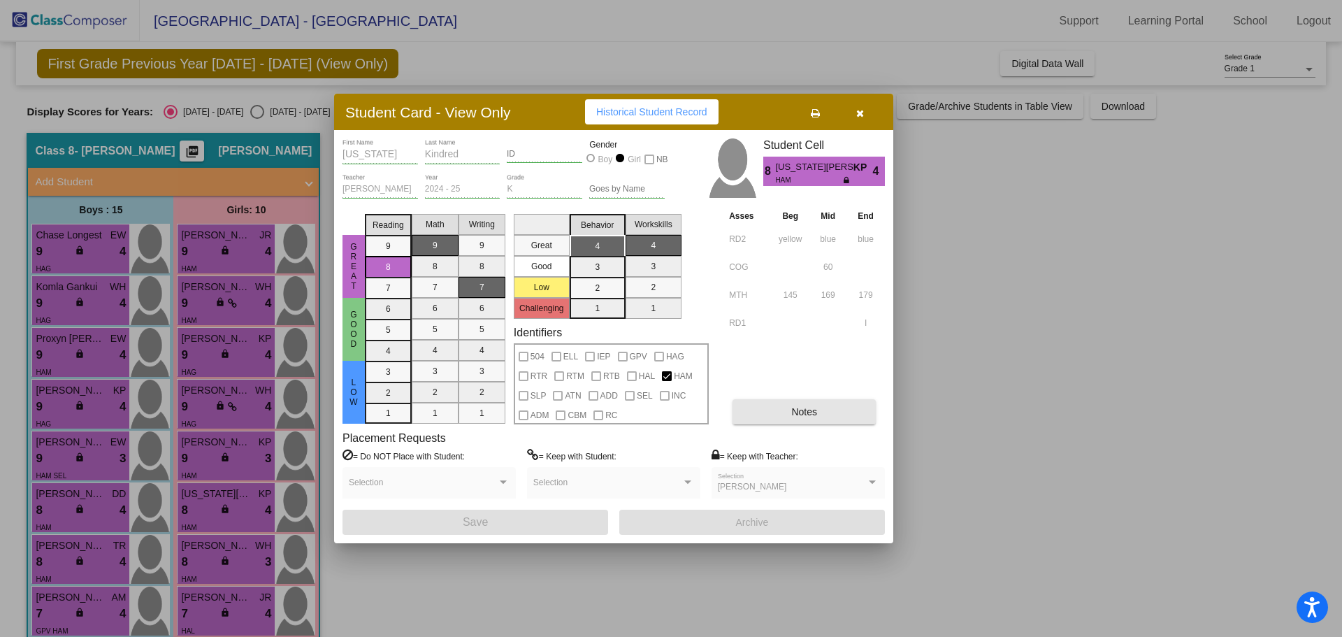
click at [788, 412] on button "Notes" at bounding box center [804, 411] width 143 height 25
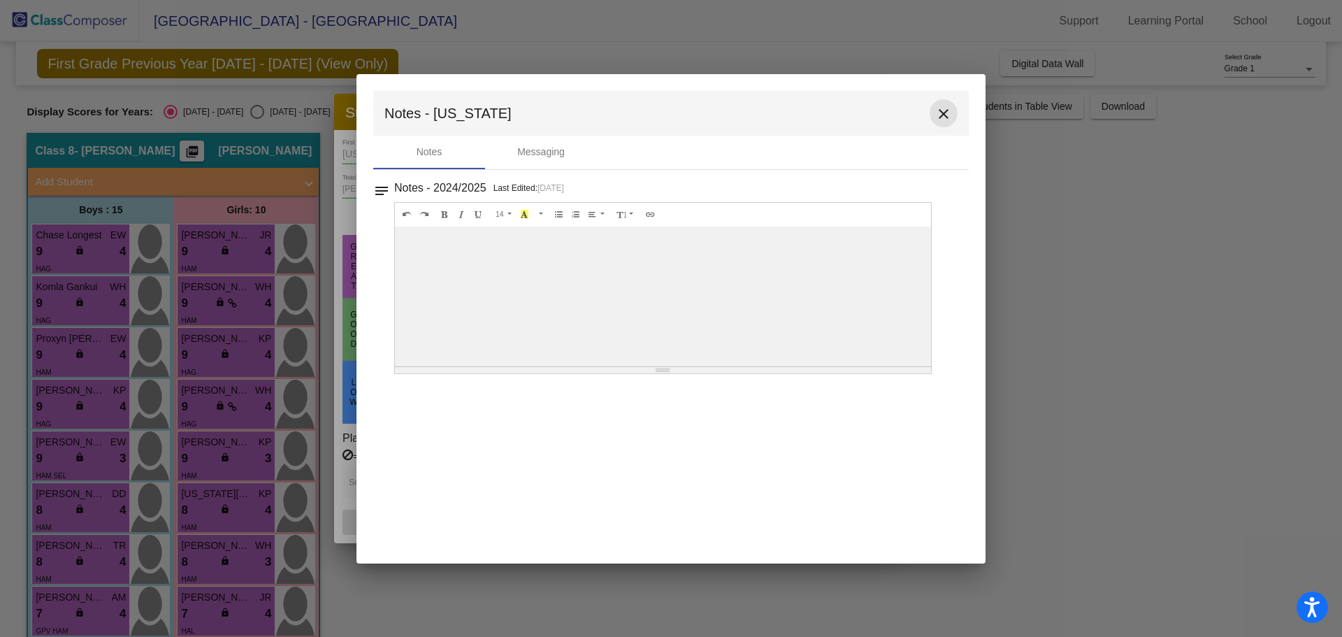
click at [947, 111] on mat-icon "close" at bounding box center [943, 114] width 17 height 17
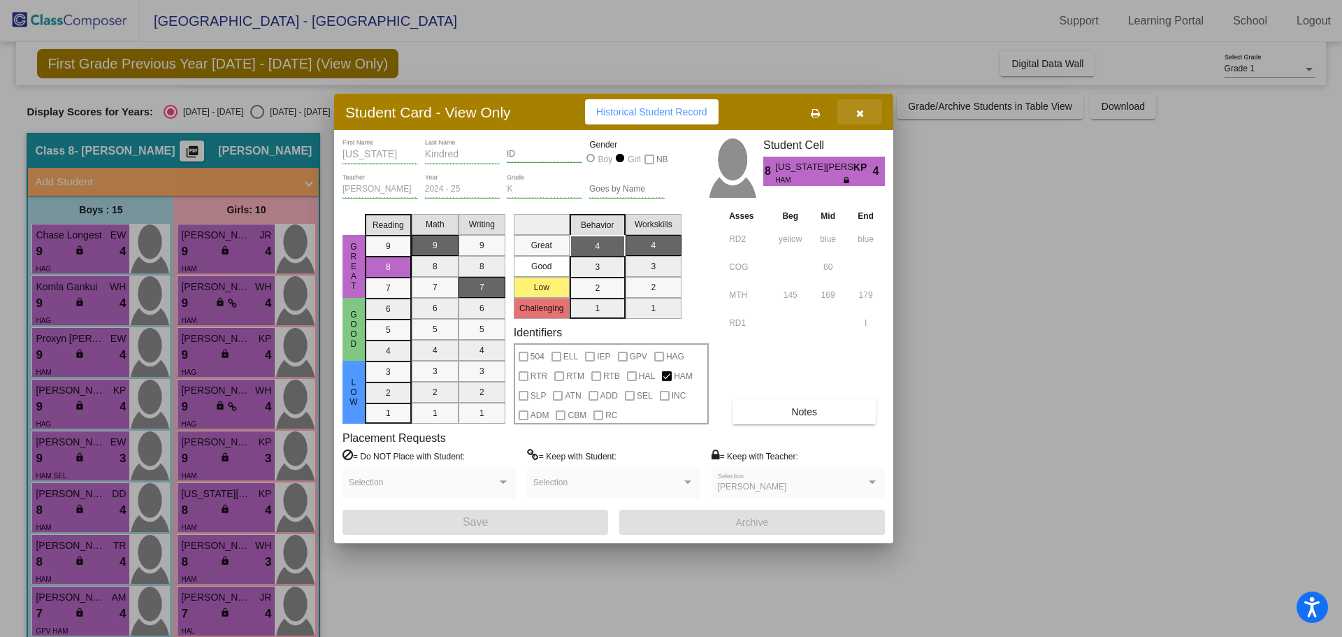
click at [866, 114] on button "button" at bounding box center [859, 111] width 45 height 25
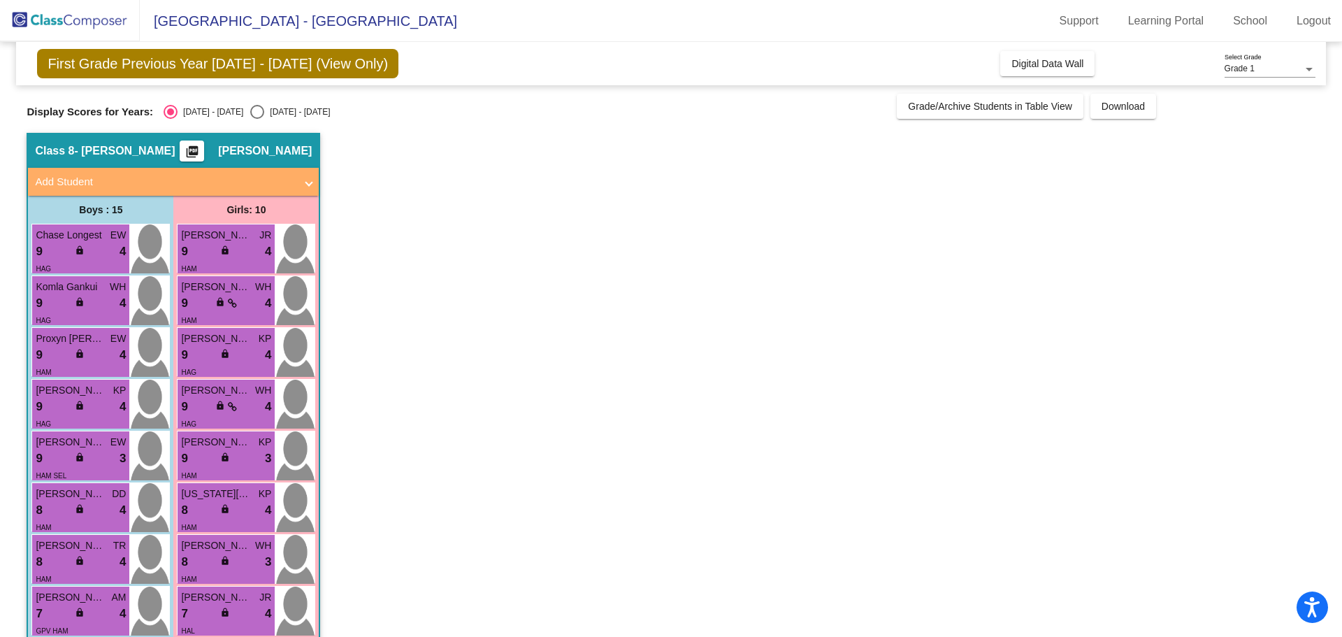
scroll to position [70, 0]
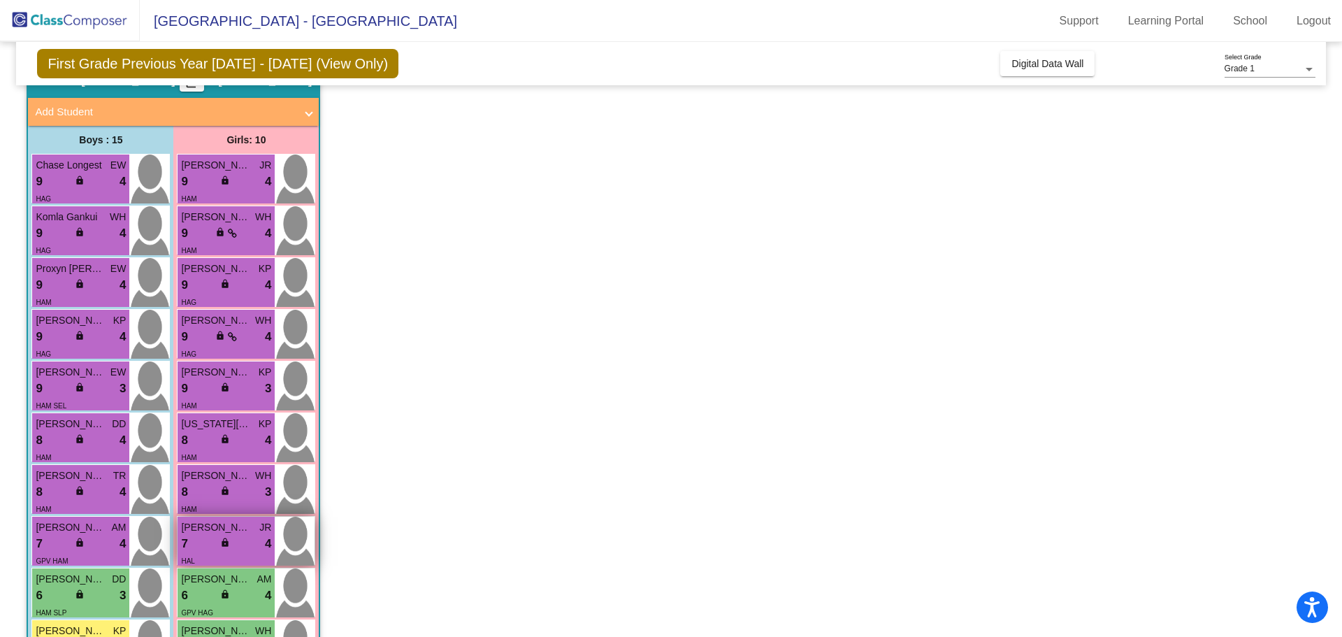
click at [252, 533] on div "[PERSON_NAME]" at bounding box center [226, 527] width 90 height 15
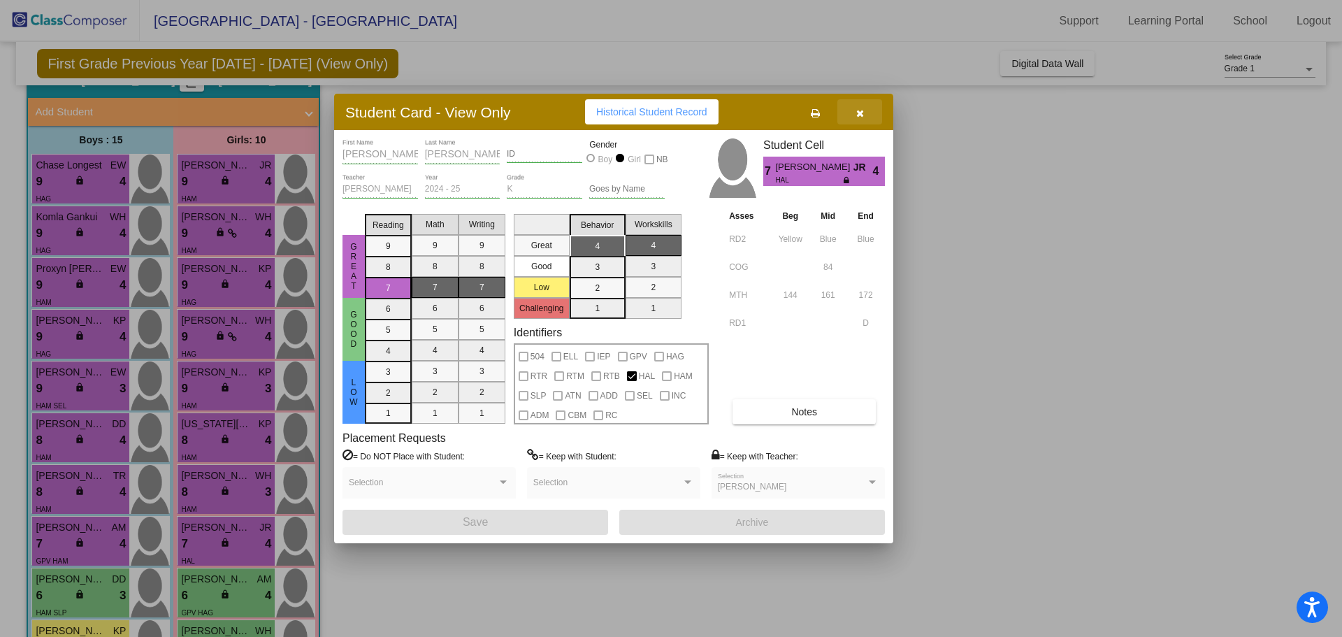
click at [865, 109] on button "button" at bounding box center [859, 111] width 45 height 25
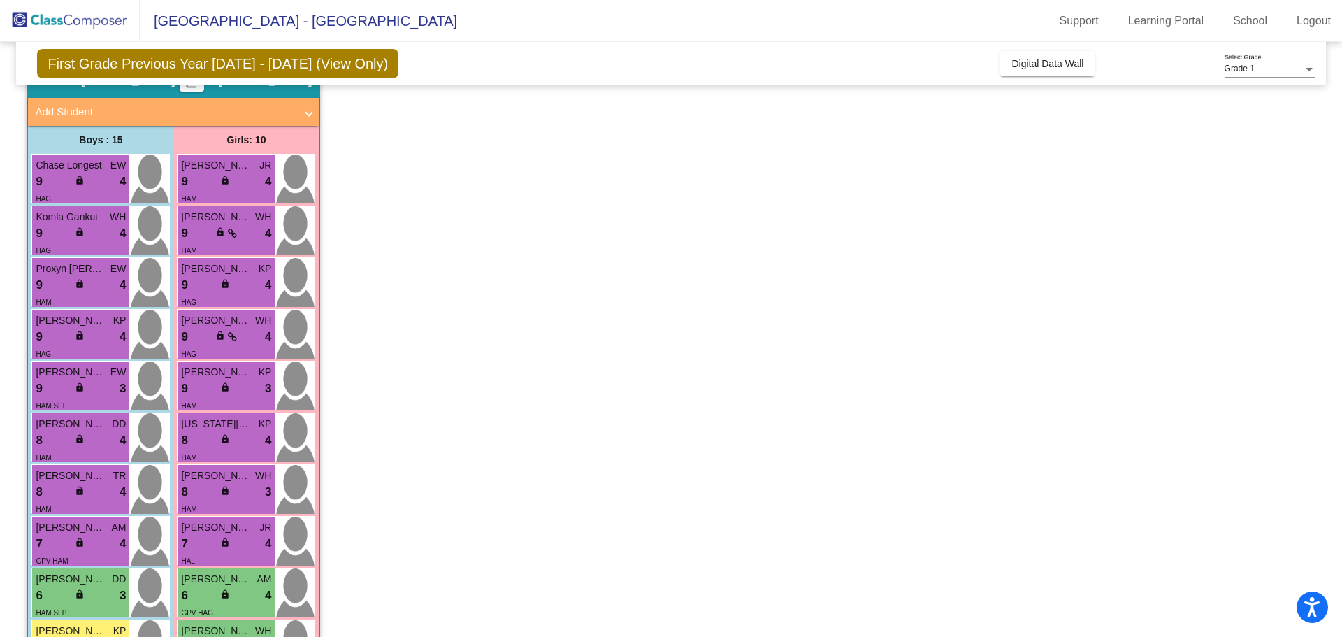
scroll to position [280, 0]
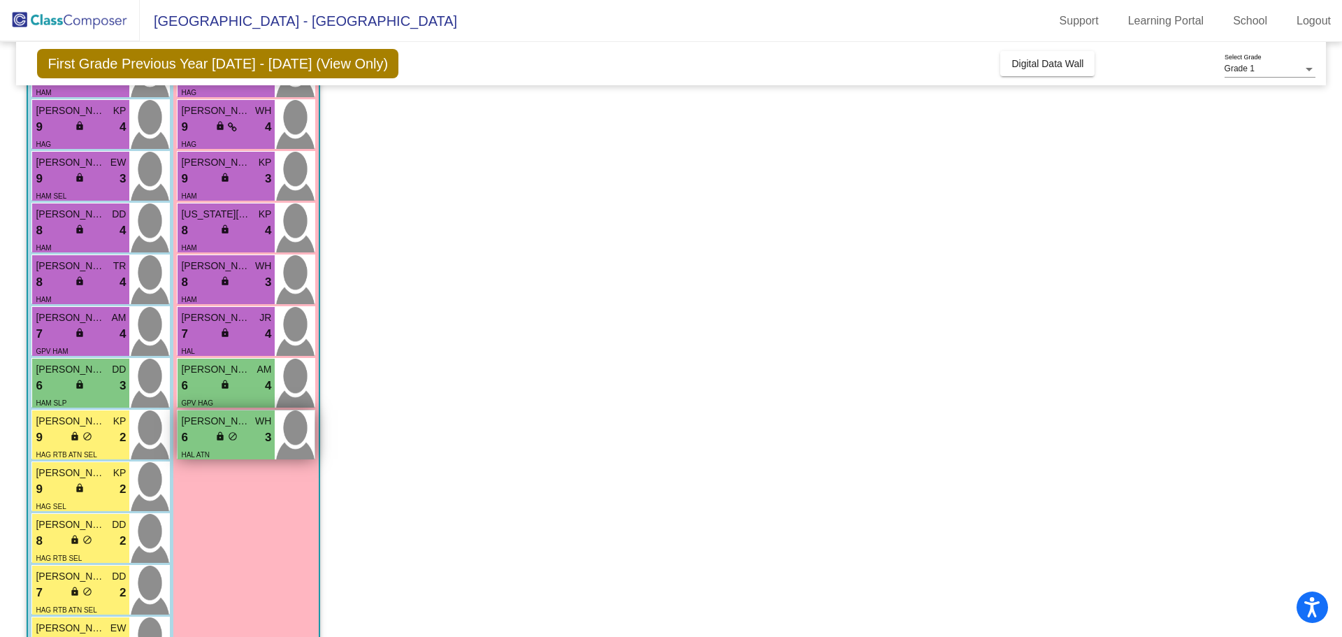
click at [247, 437] on div "6 lock do_not_disturb_alt 3" at bounding box center [226, 438] width 90 height 18
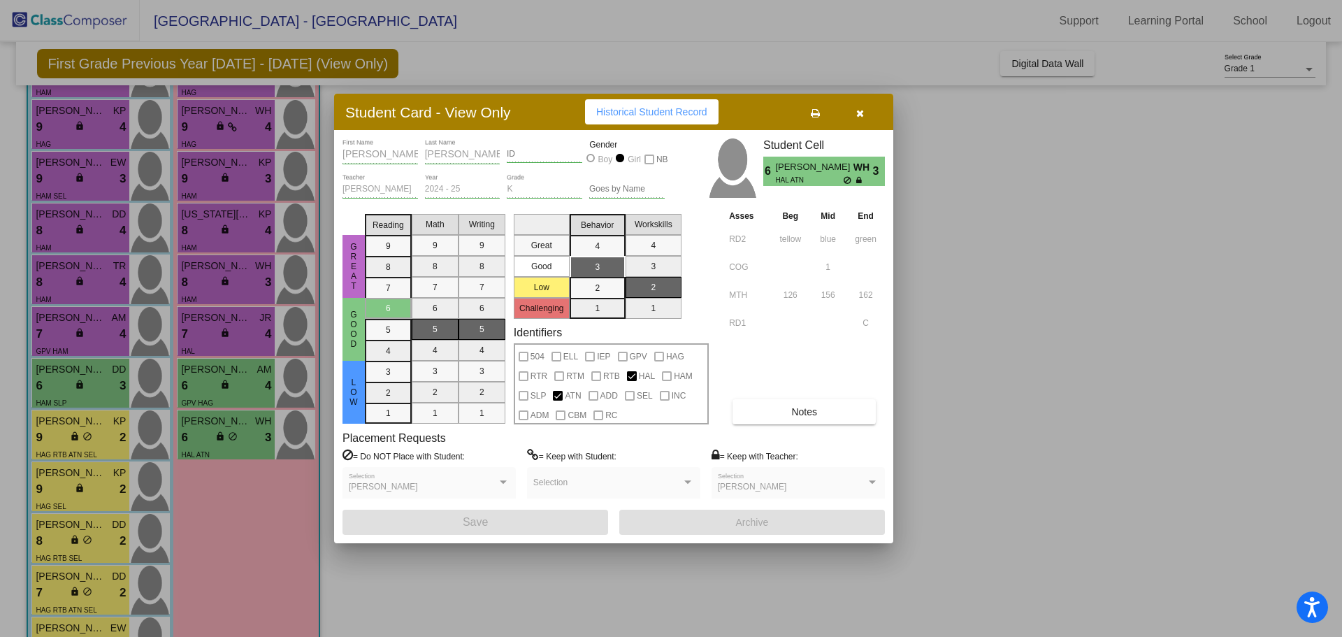
click at [770, 403] on button "Notes" at bounding box center [804, 411] width 143 height 25
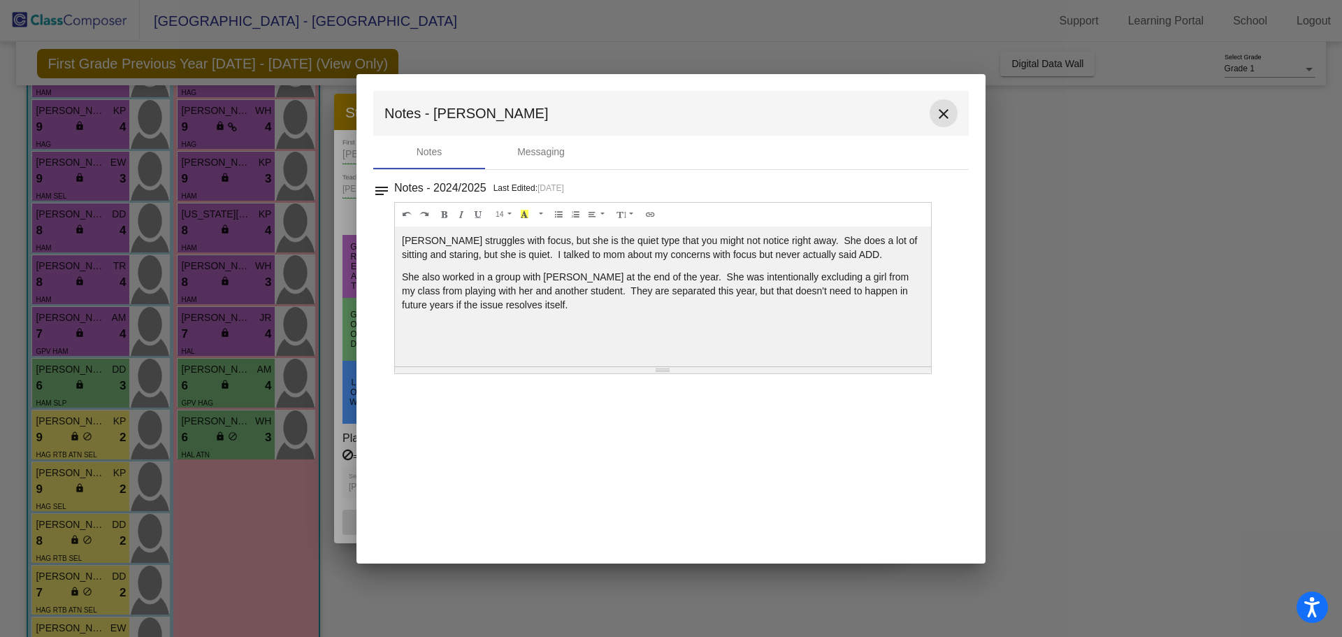
click at [945, 117] on mat-icon "close" at bounding box center [943, 114] width 17 height 17
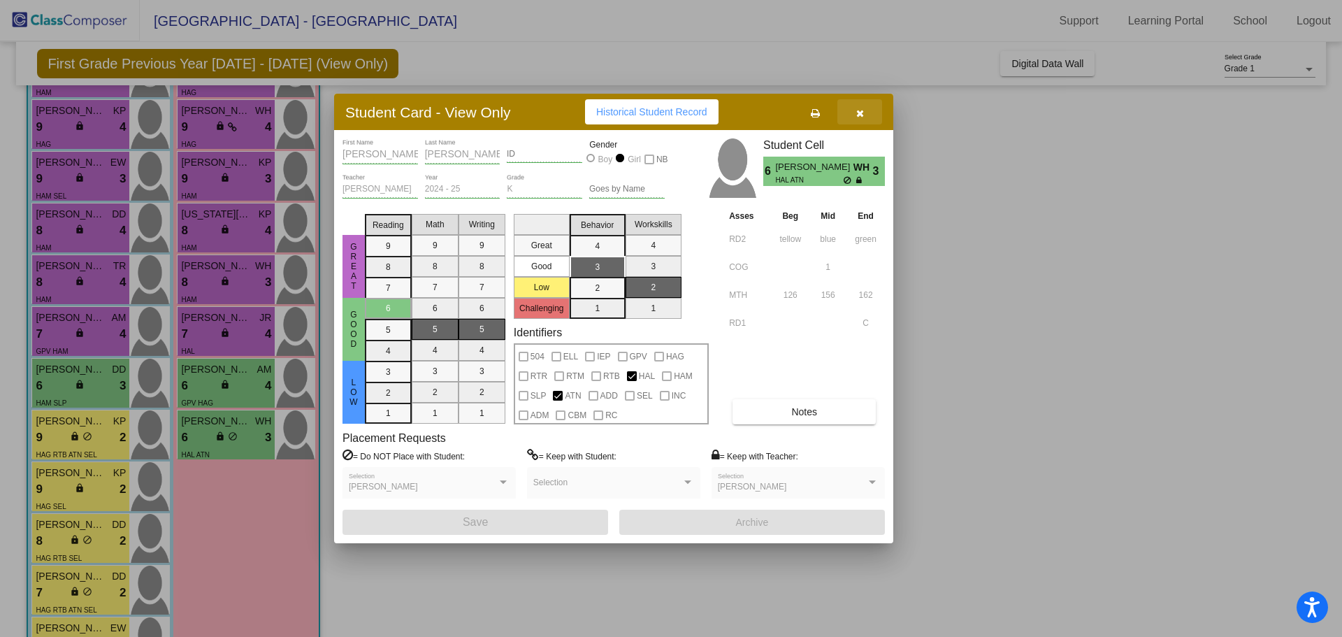
click at [861, 121] on button "button" at bounding box center [859, 111] width 45 height 25
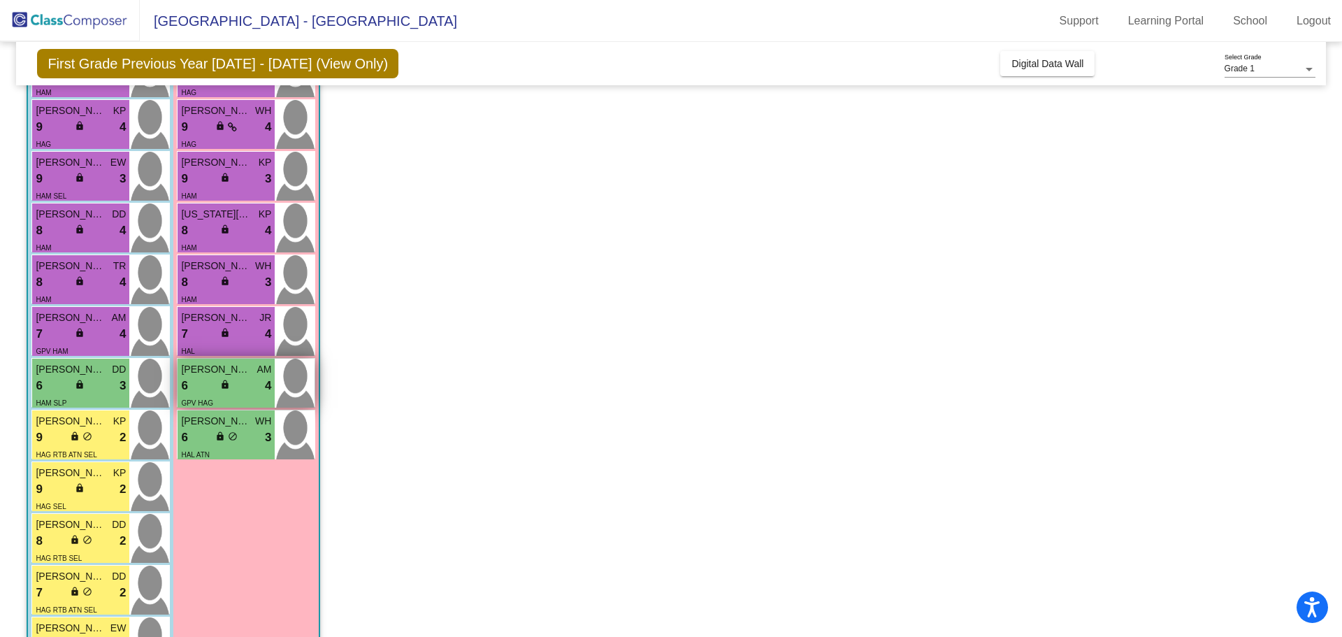
click at [244, 377] on div "6 lock do_not_disturb_alt 4" at bounding box center [226, 386] width 90 height 18
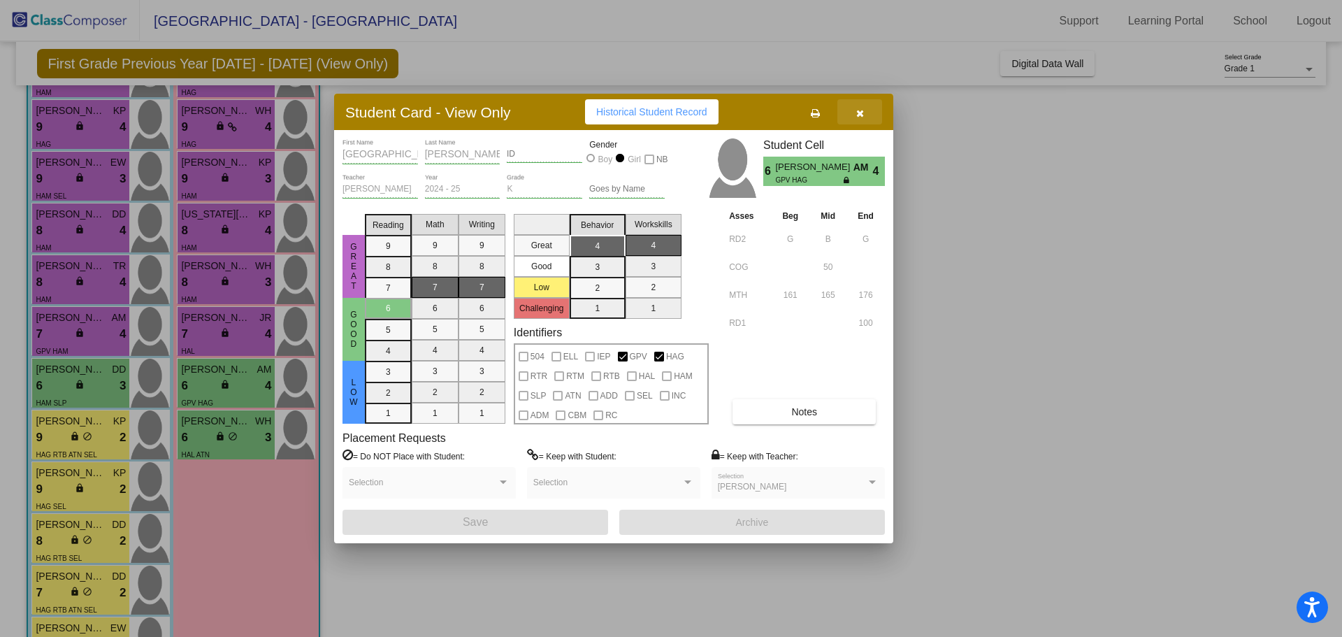
click at [868, 114] on button "button" at bounding box center [859, 111] width 45 height 25
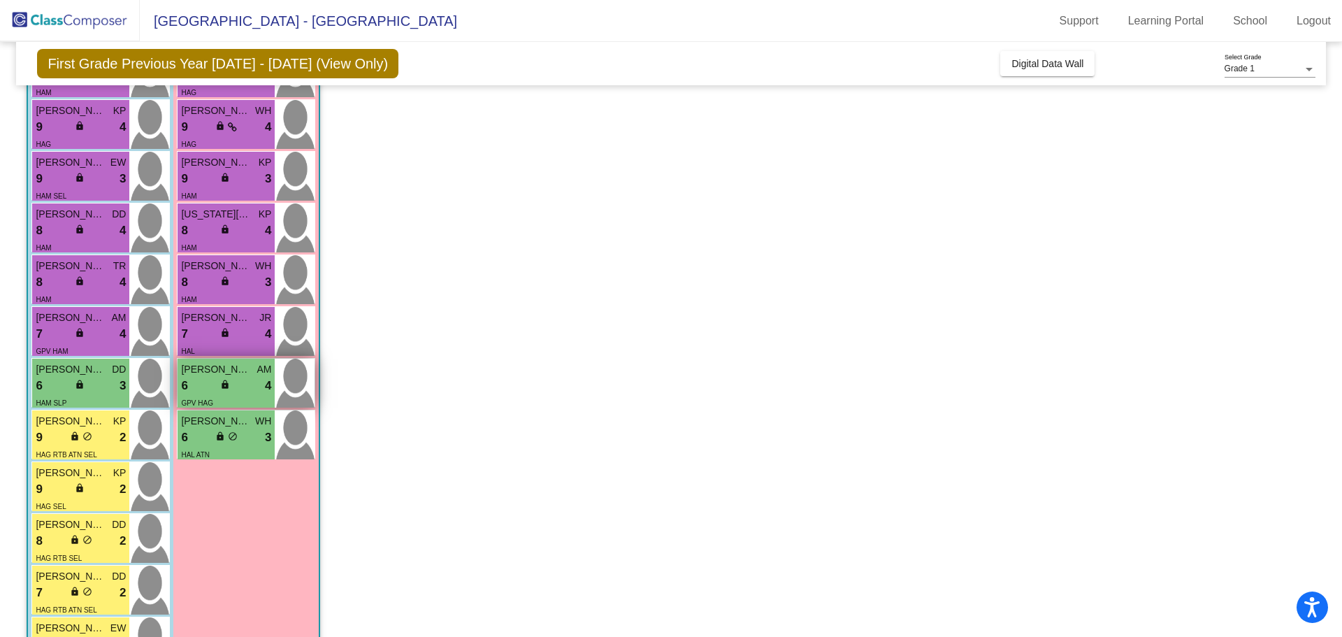
click at [267, 387] on span "4" at bounding box center [268, 386] width 6 height 18
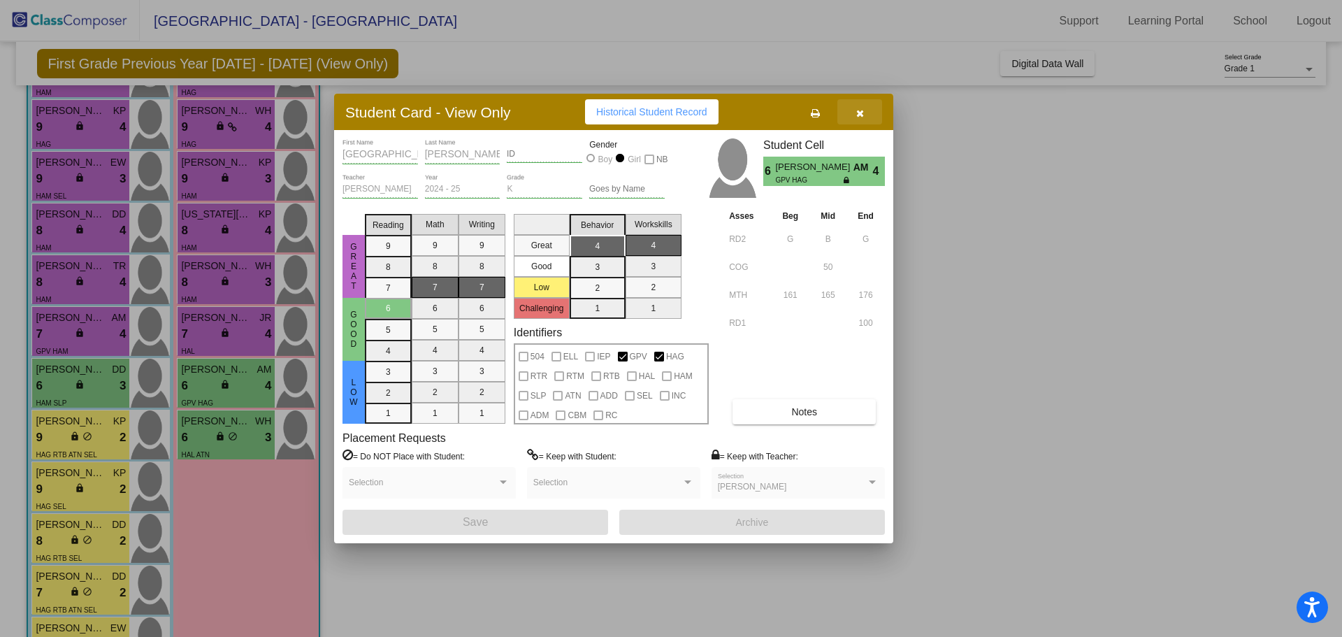
click at [862, 117] on icon "button" at bounding box center [860, 113] width 8 height 10
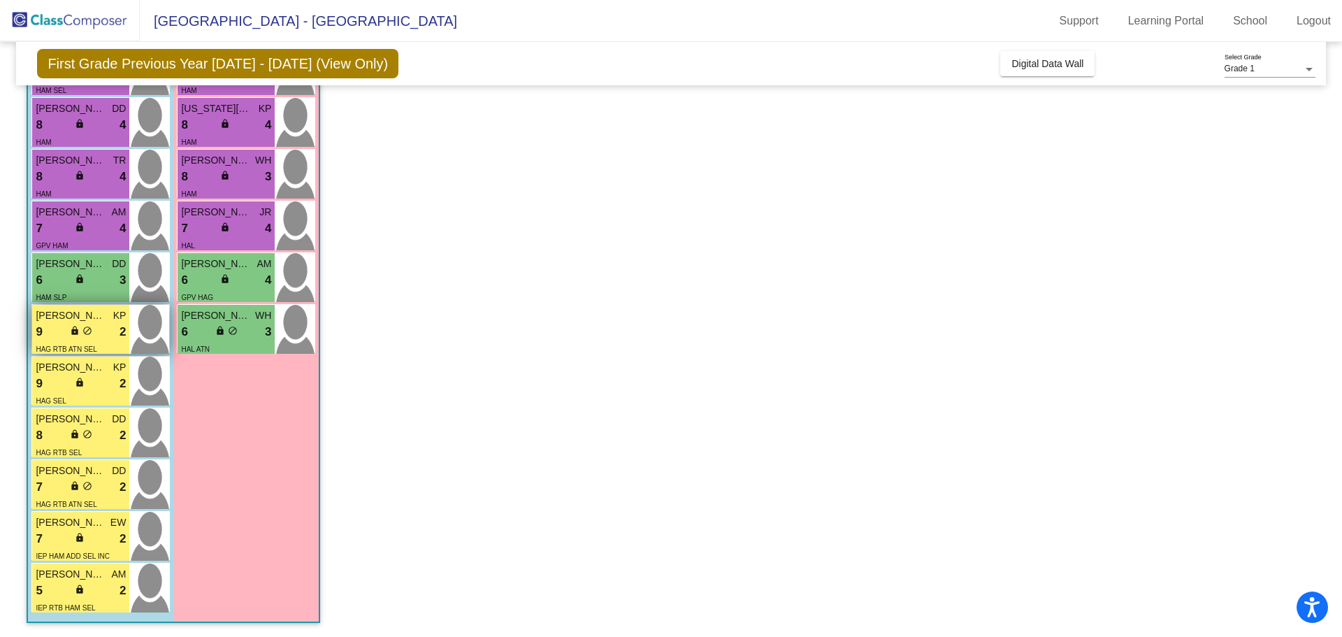
scroll to position [315, 0]
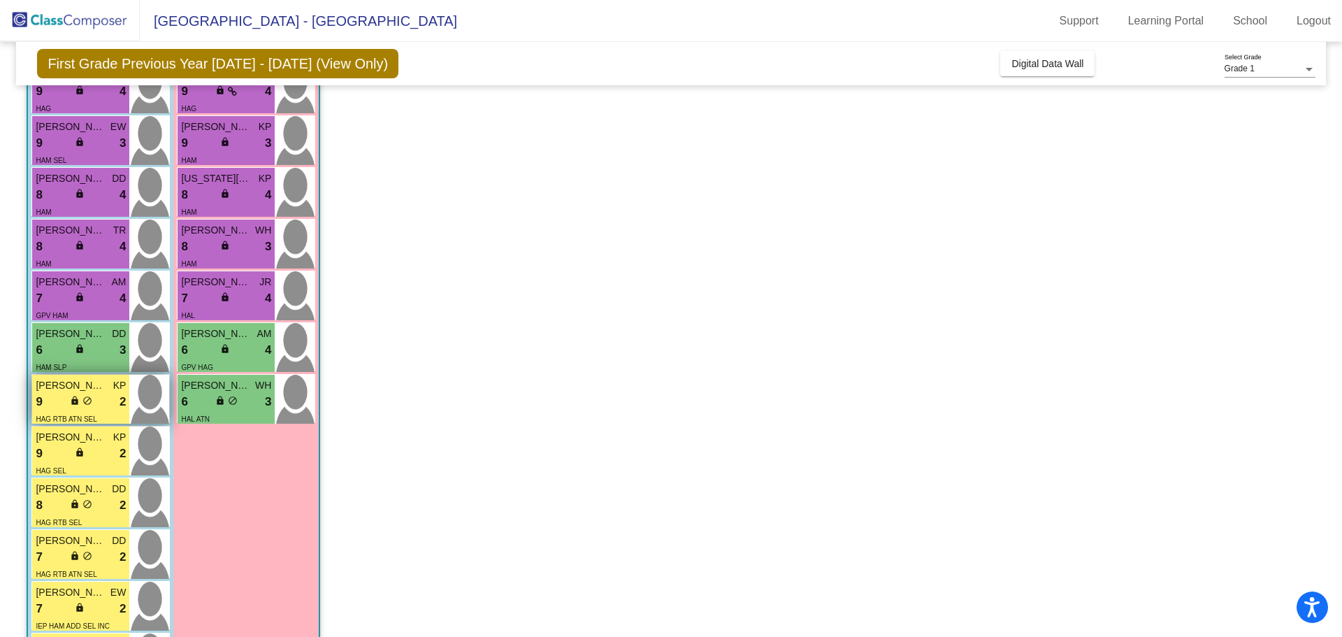
click at [79, 342] on div "6 lock do_not_disturb_alt 3" at bounding box center [81, 350] width 90 height 18
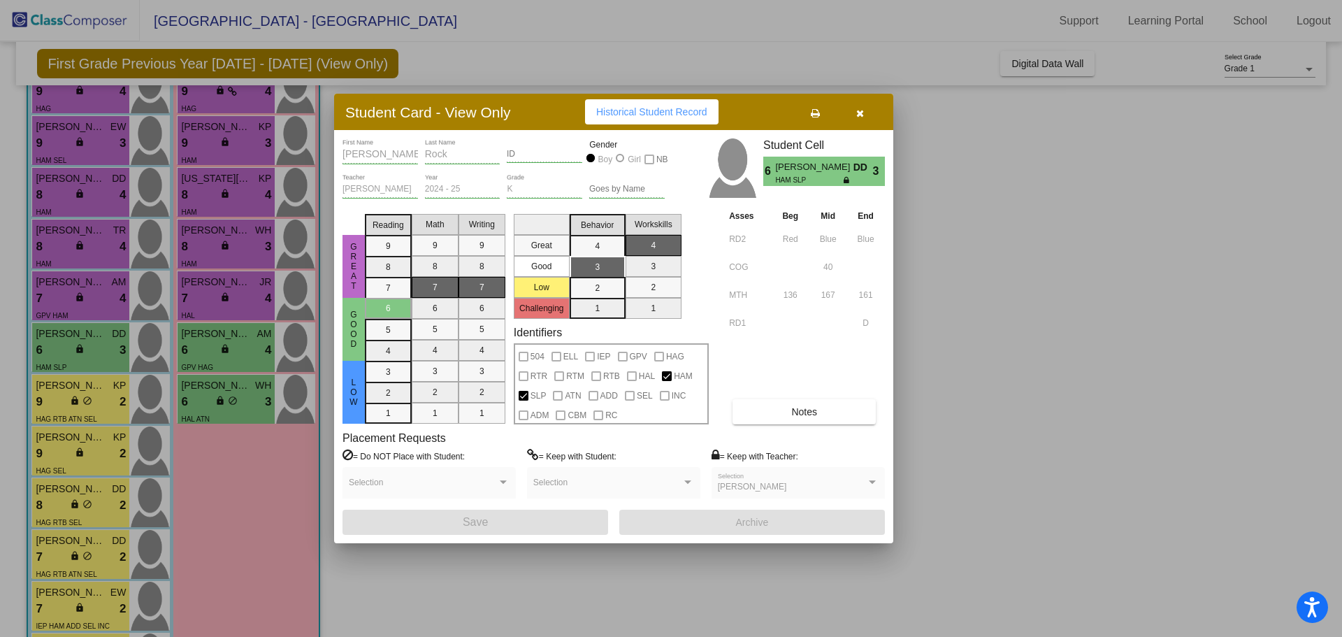
click at [80, 287] on div at bounding box center [671, 318] width 1342 height 637
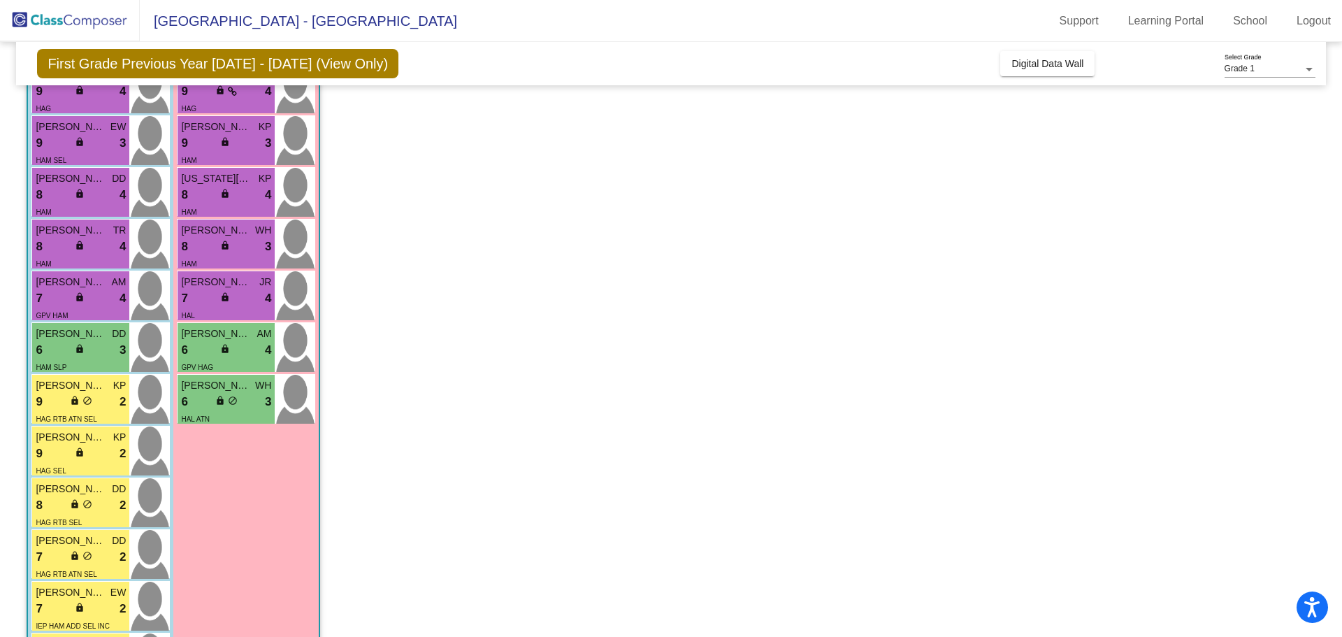
click at [80, 287] on span "[PERSON_NAME]" at bounding box center [71, 282] width 70 height 15
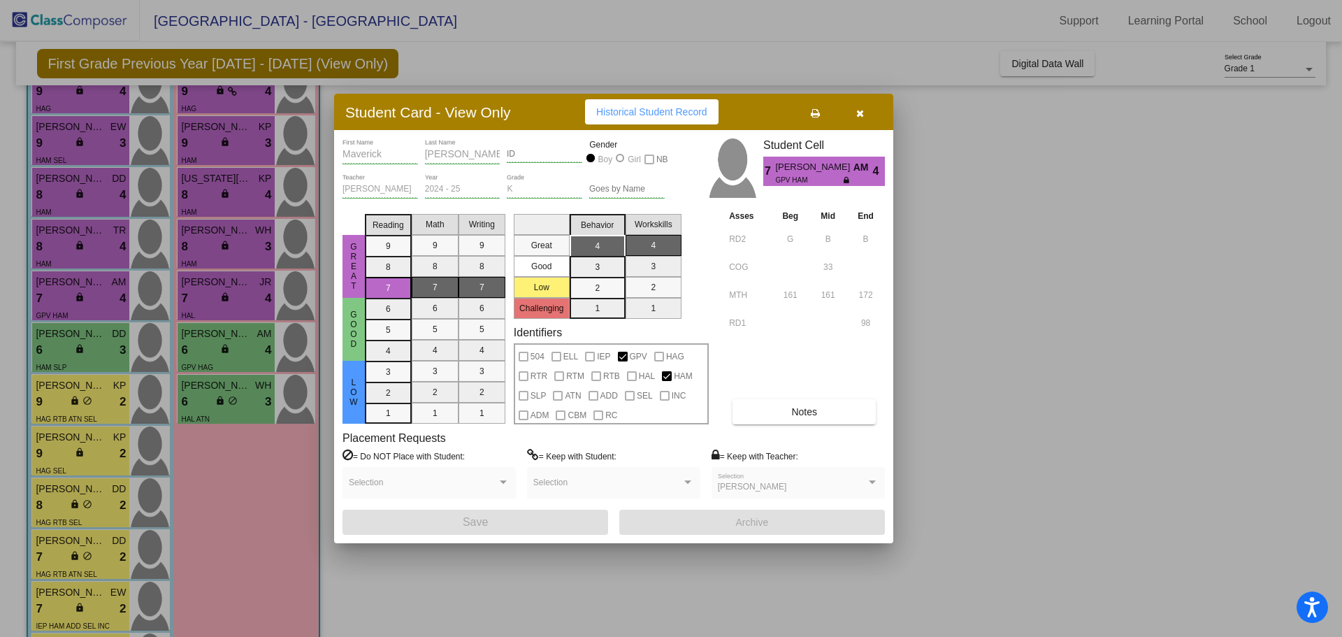
click at [84, 253] on div at bounding box center [671, 318] width 1342 height 637
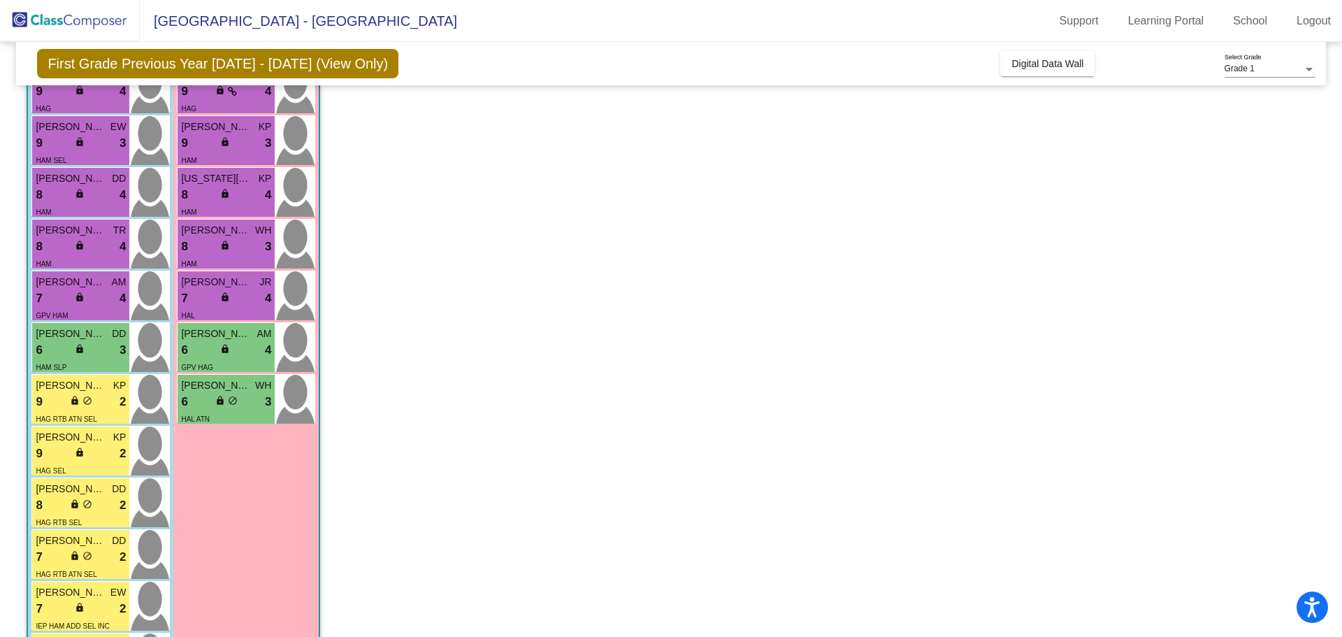
click at [84, 253] on div "lock do_not_disturb_alt" at bounding box center [81, 247] width 13 height 15
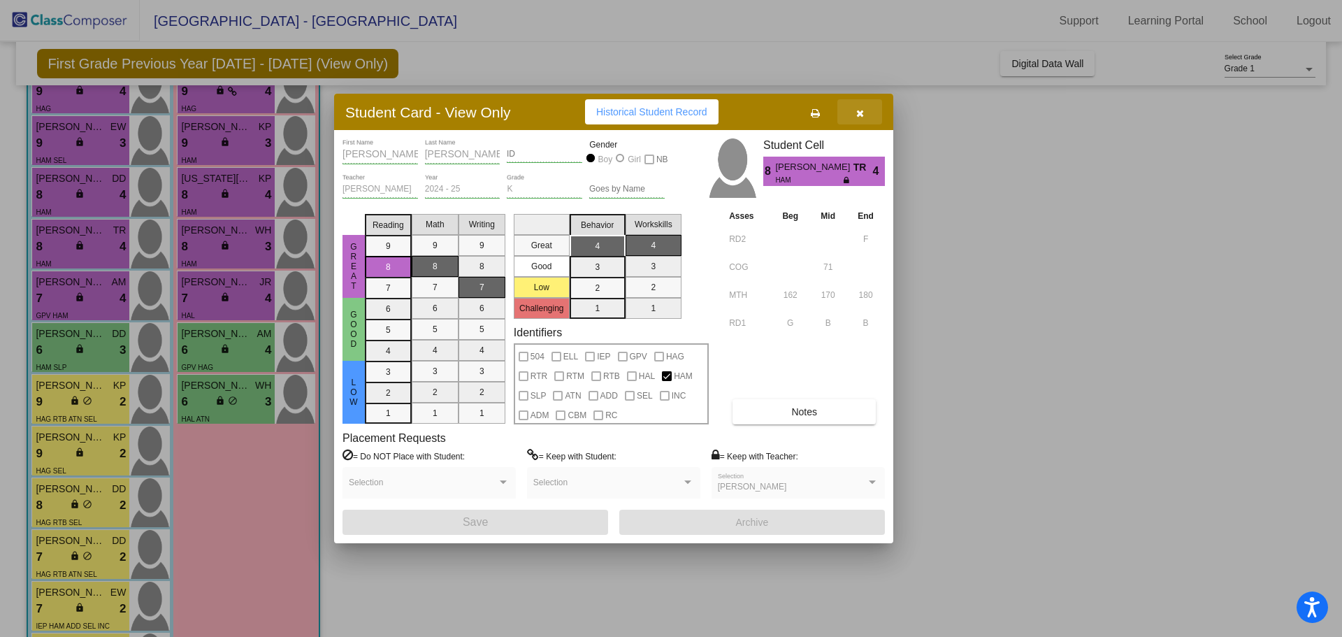
click at [863, 112] on icon "button" at bounding box center [860, 113] width 8 height 10
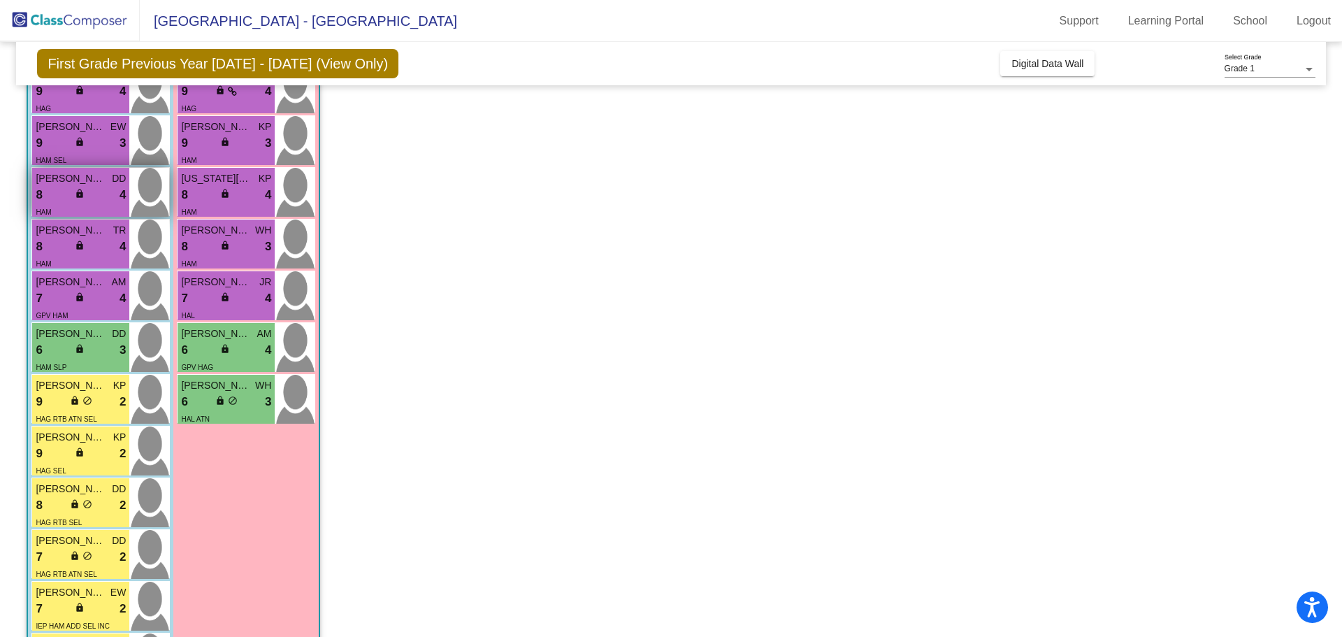
click at [103, 204] on div "HAM" at bounding box center [81, 211] width 90 height 15
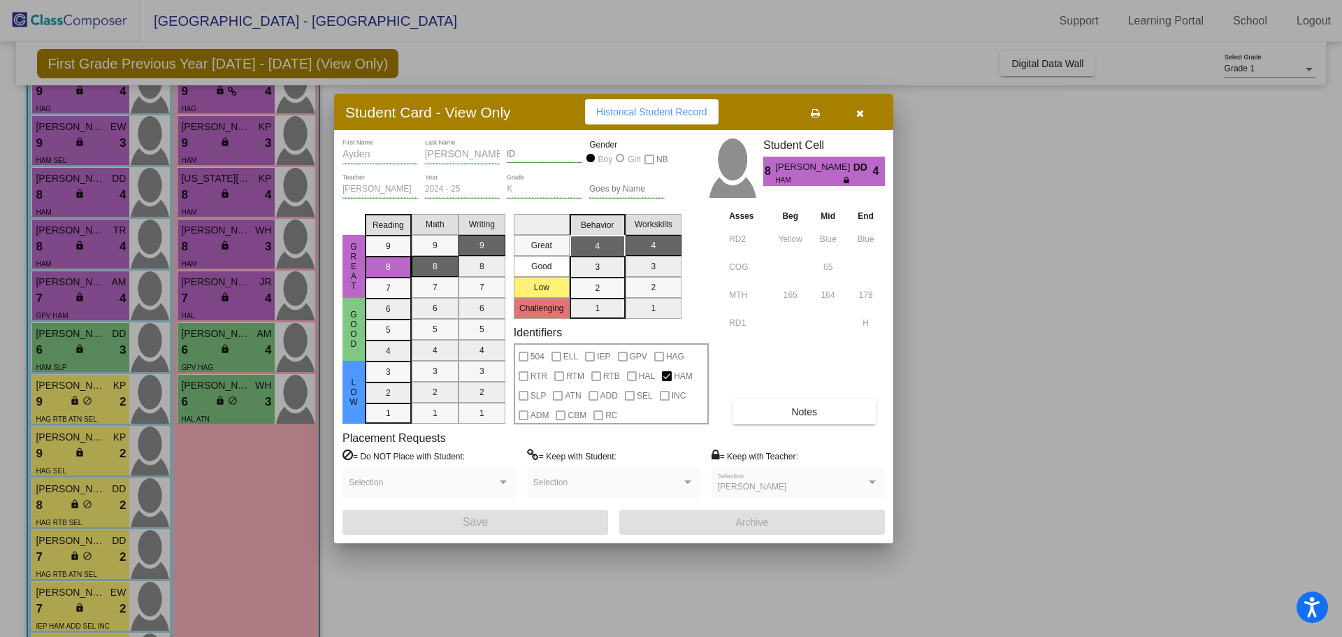
click at [866, 115] on button "button" at bounding box center [859, 111] width 45 height 25
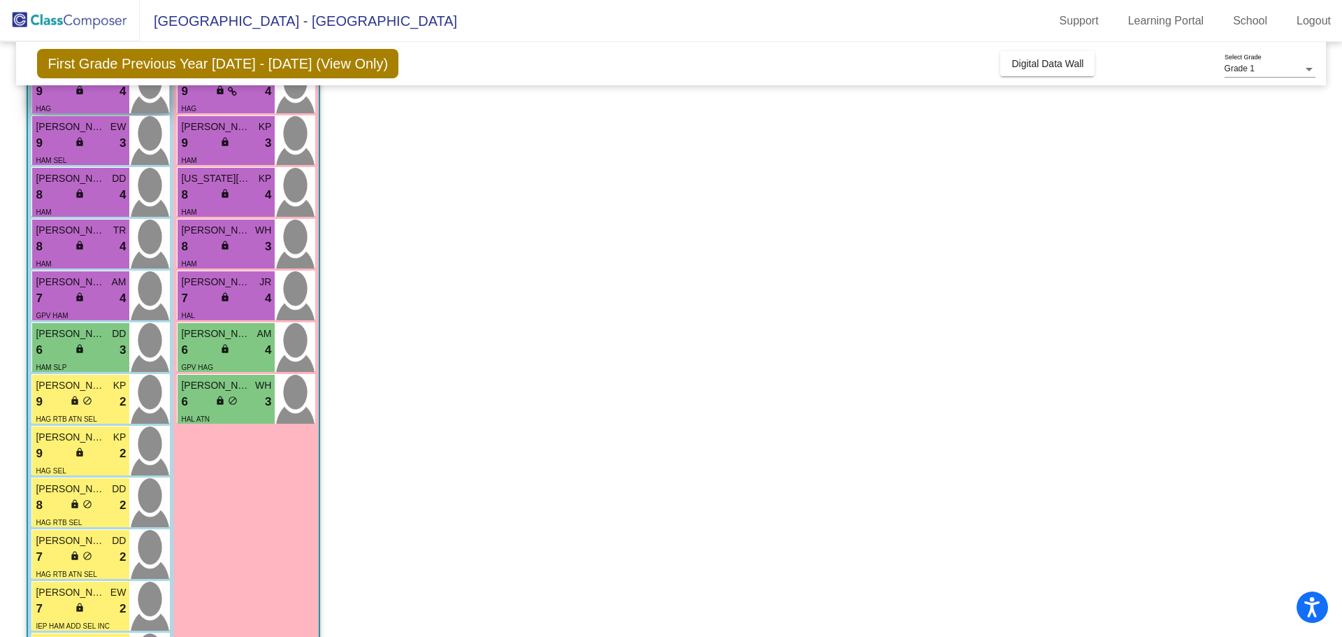
scroll to position [175, 0]
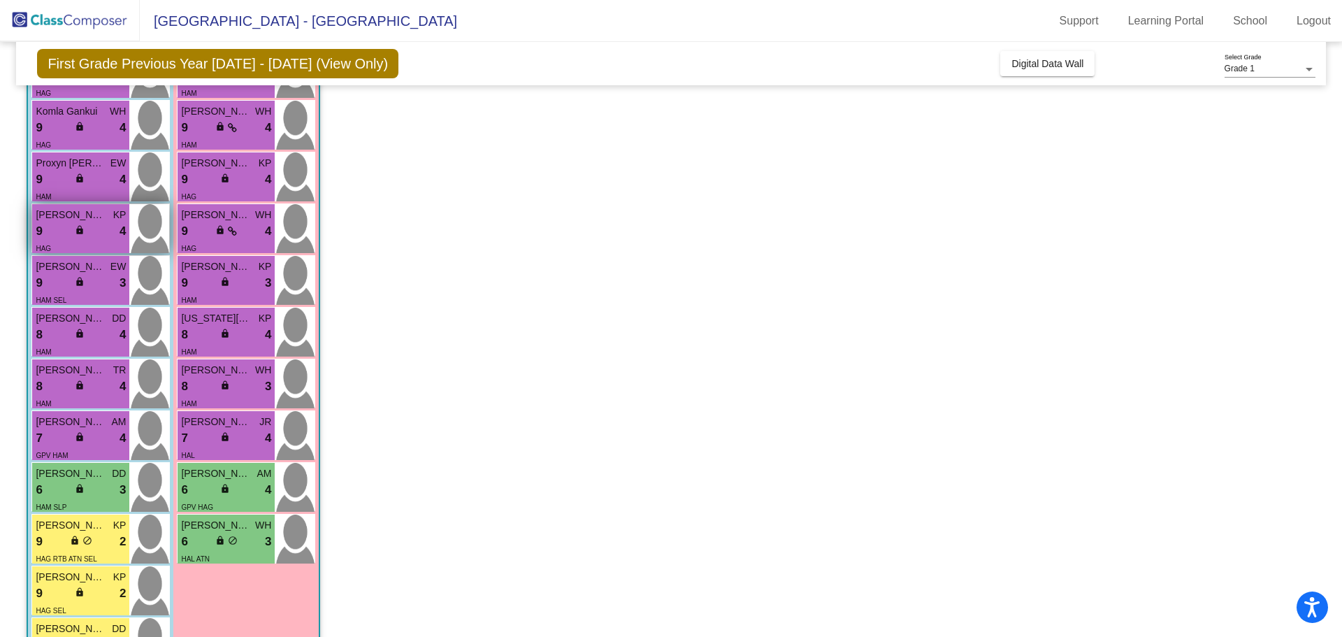
click at [57, 235] on div "9 lock do_not_disturb_alt 4" at bounding box center [81, 231] width 90 height 18
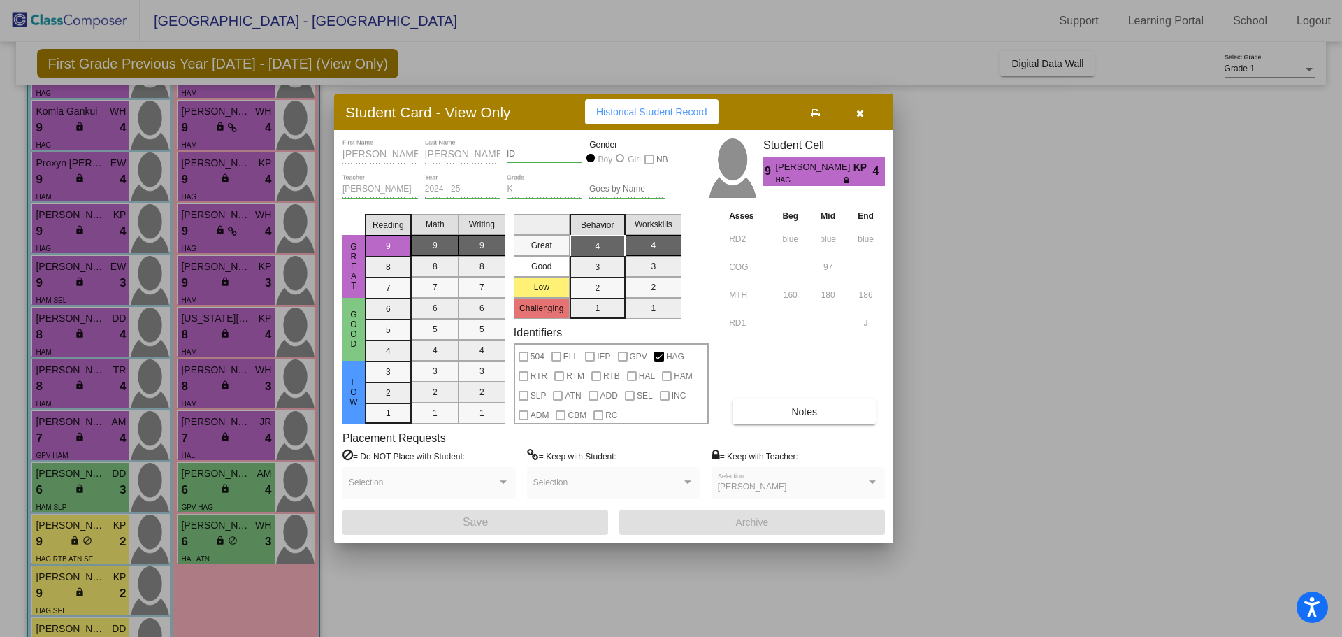
click at [858, 115] on icon "button" at bounding box center [860, 113] width 8 height 10
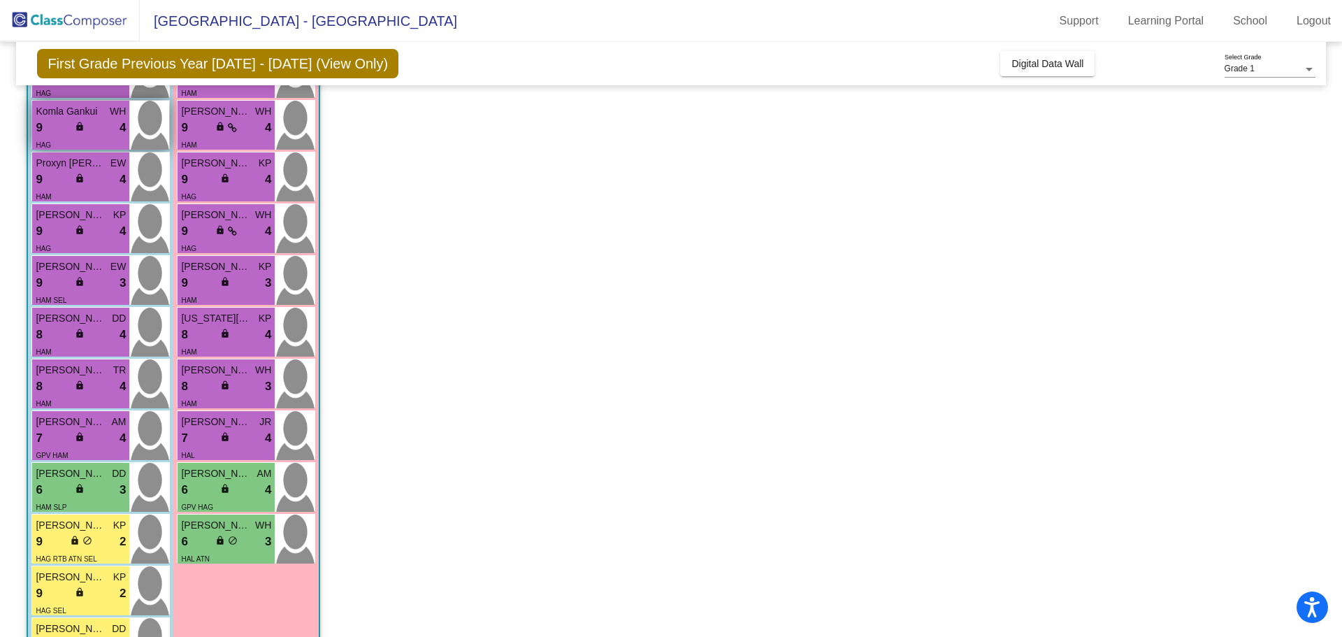
click at [79, 133] on div "lock do_not_disturb_alt" at bounding box center [81, 128] width 13 height 15
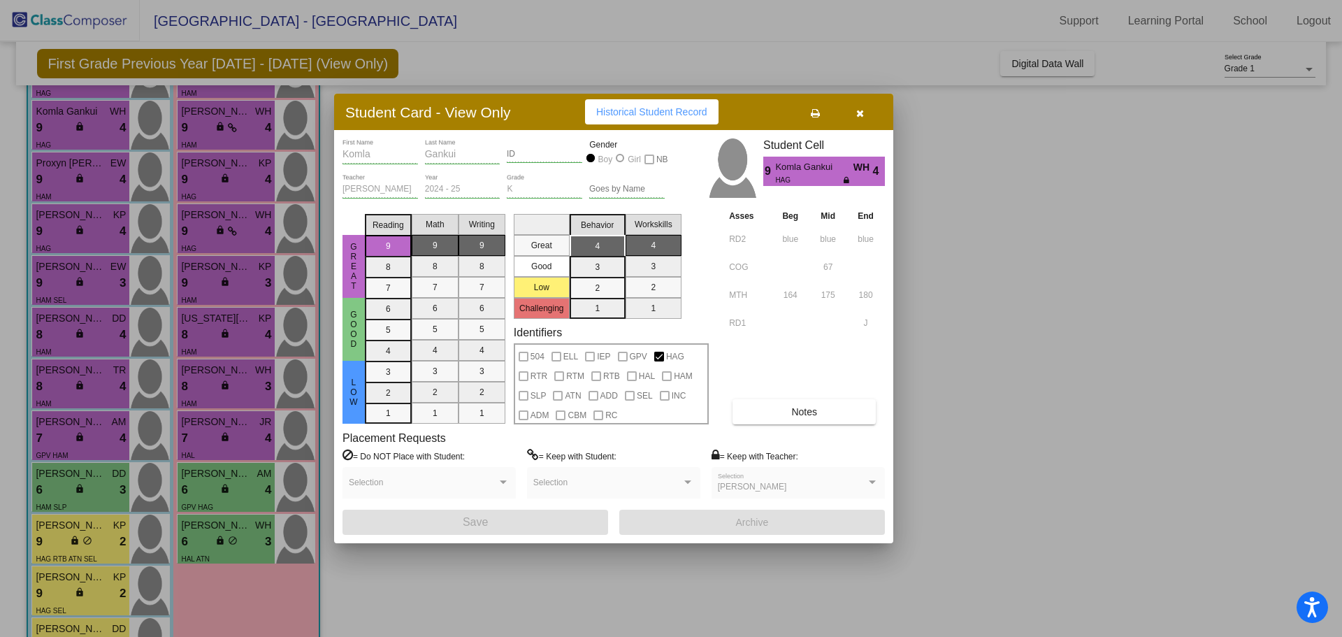
click at [865, 113] on button "button" at bounding box center [859, 111] width 45 height 25
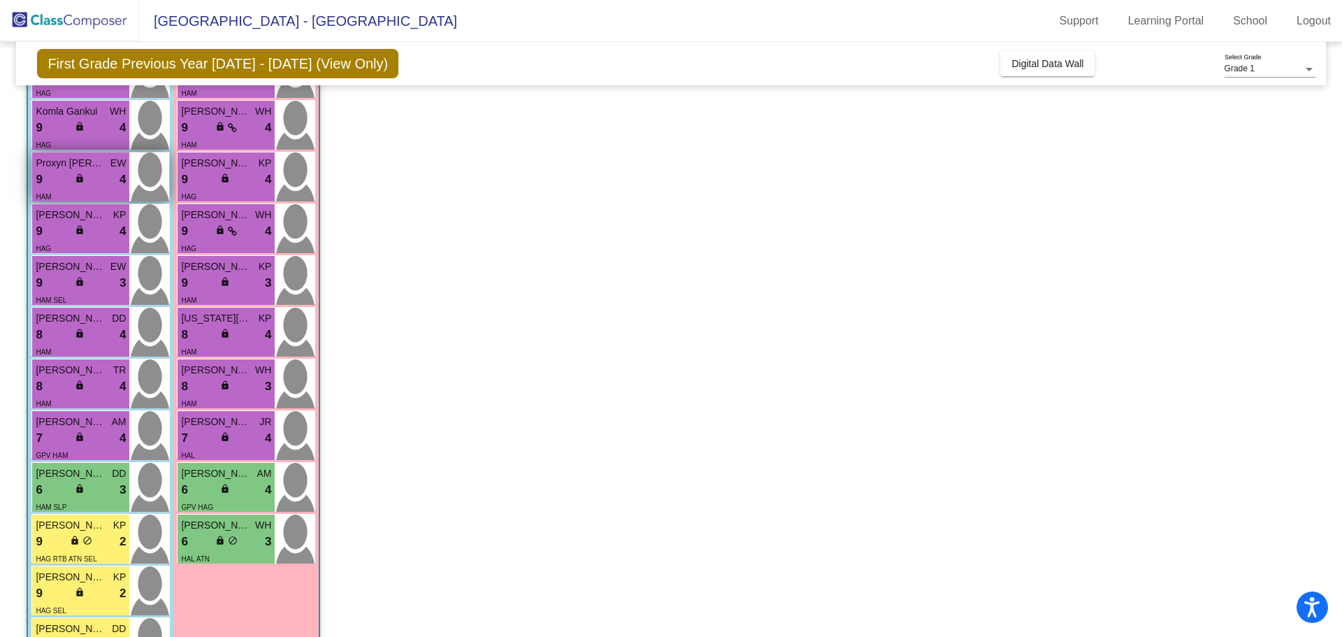
scroll to position [36, 0]
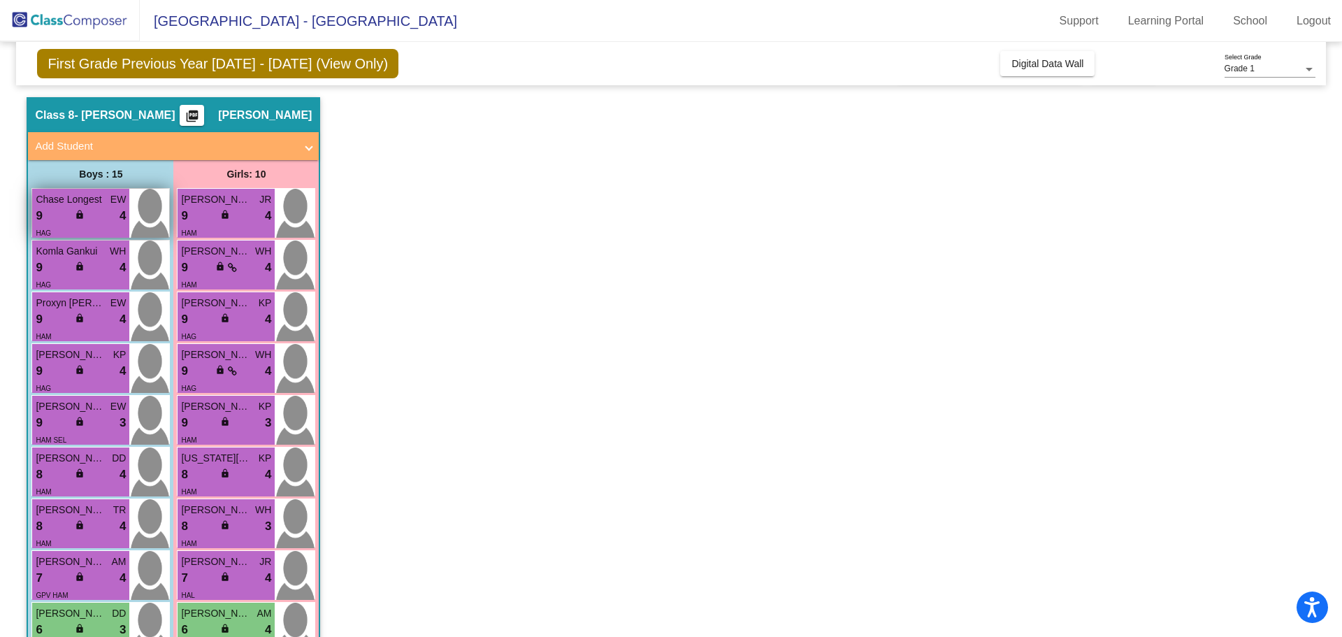
click at [108, 204] on div "Chase Longest EW" at bounding box center [81, 199] width 90 height 15
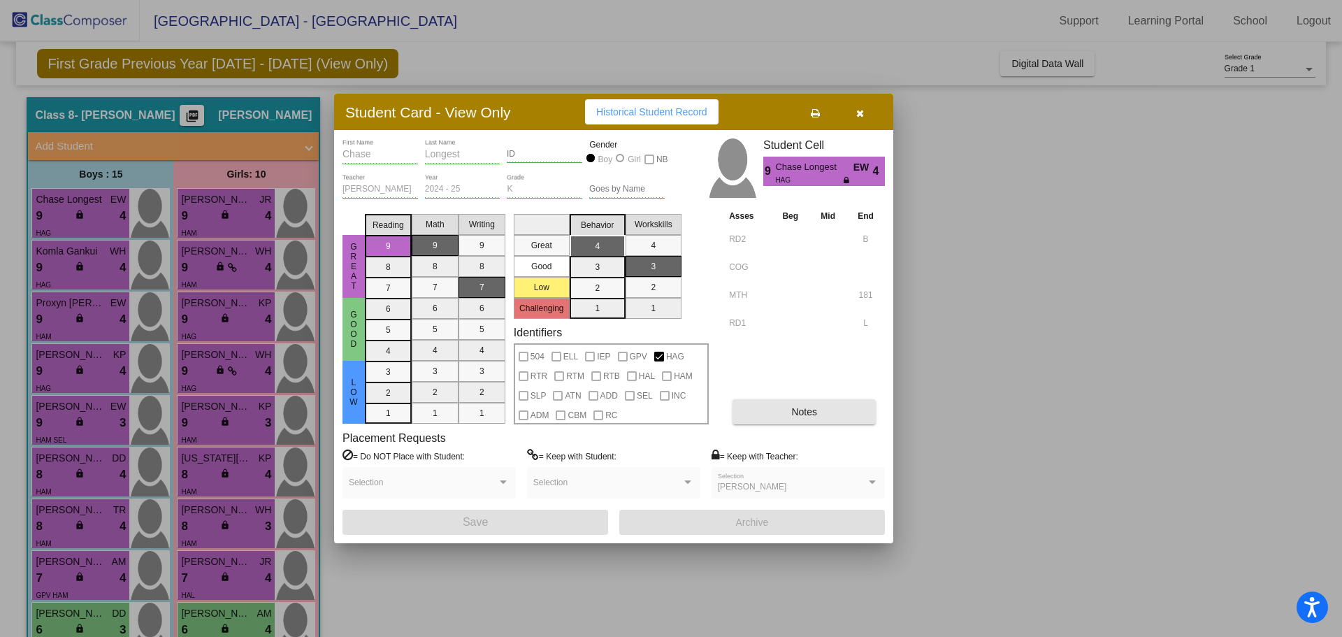
click at [779, 399] on button "Notes" at bounding box center [804, 411] width 143 height 25
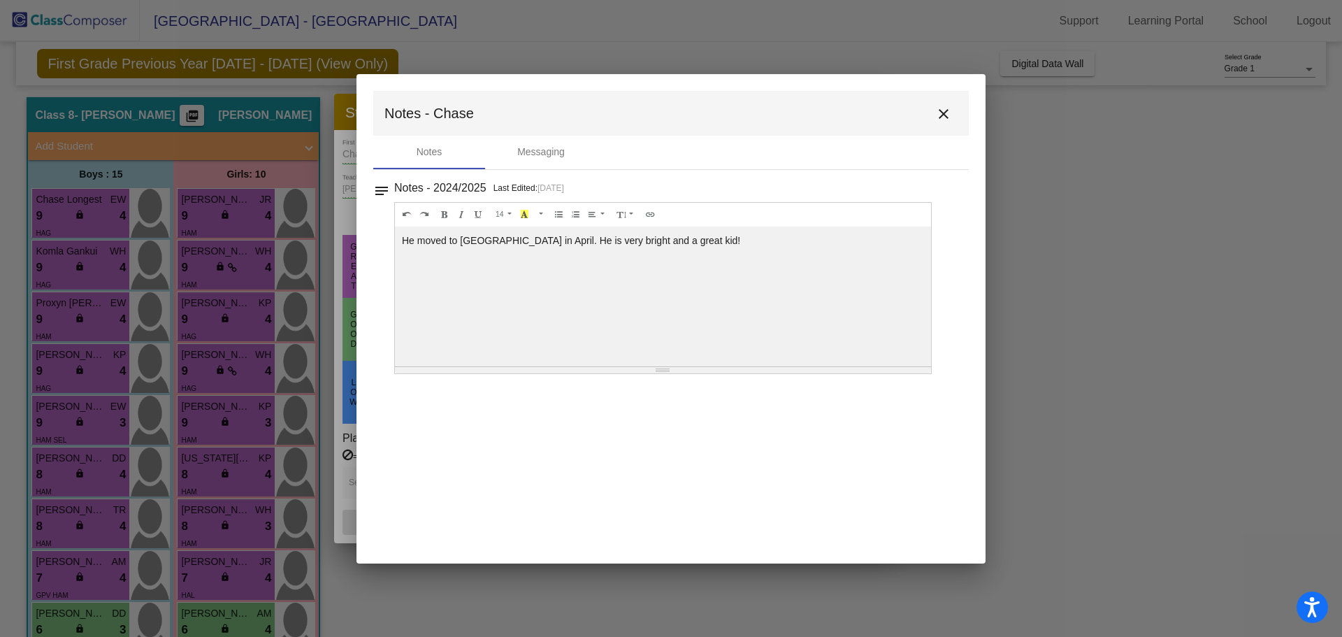
click at [944, 115] on mat-icon "close" at bounding box center [943, 114] width 17 height 17
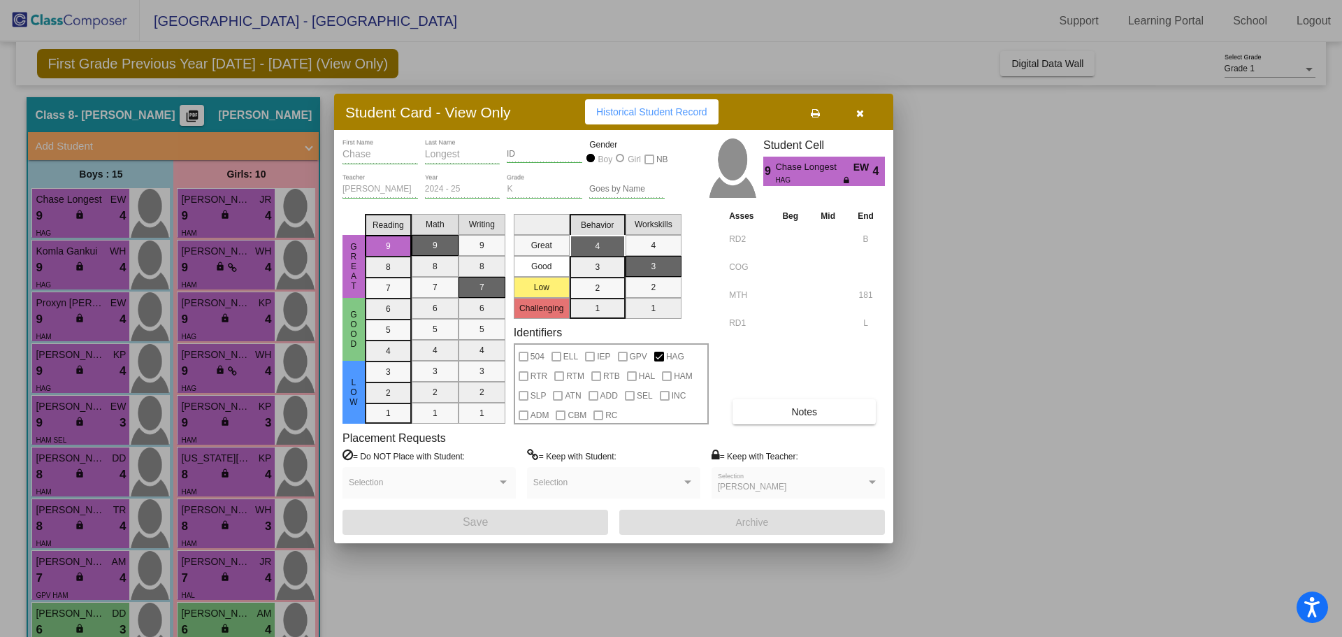
click at [867, 118] on button "button" at bounding box center [859, 111] width 45 height 25
